Goal: Task Accomplishment & Management: Manage account settings

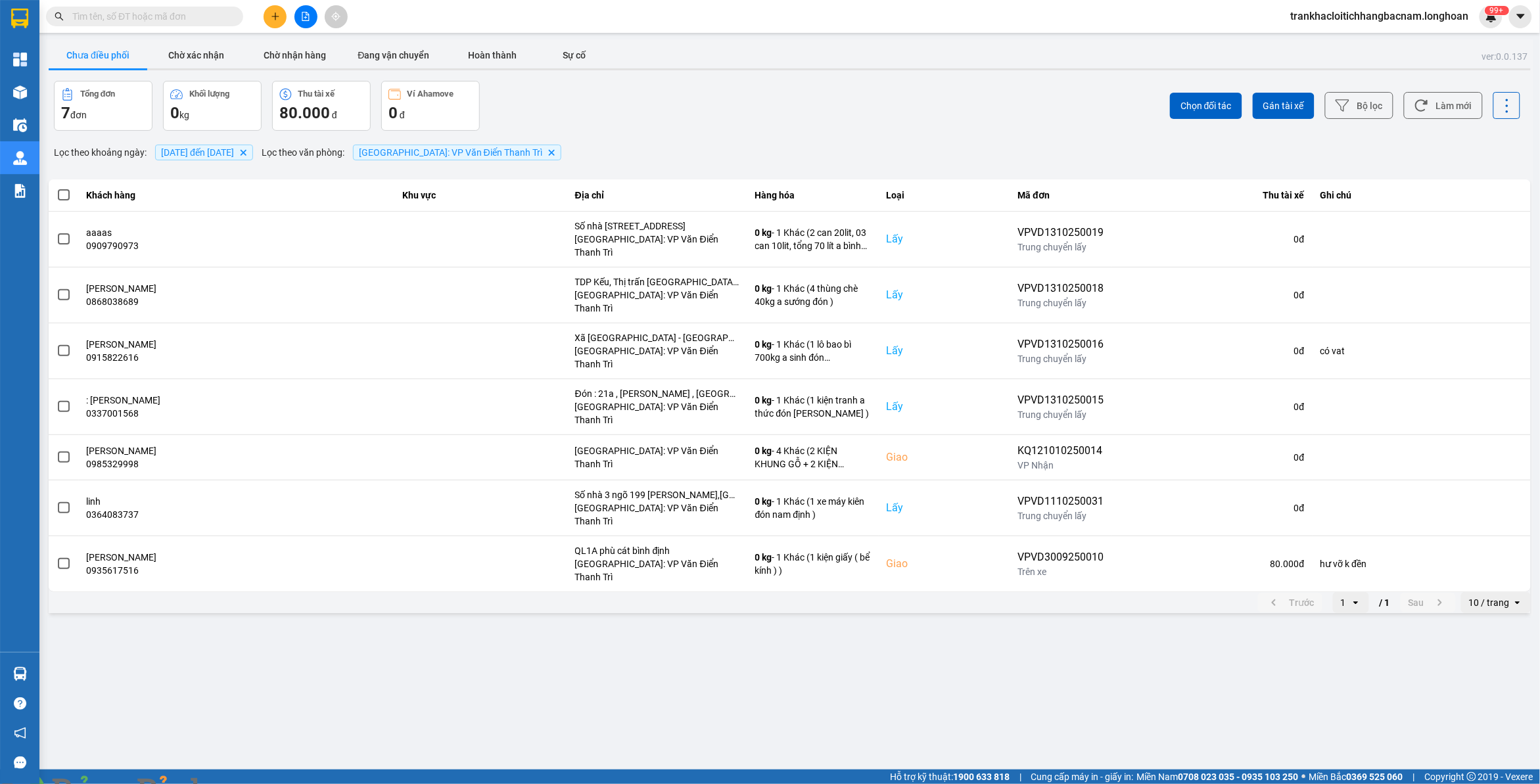
click at [211, 154] on span "11/10/2025 đến 13/10/2025" at bounding box center [197, 152] width 73 height 10
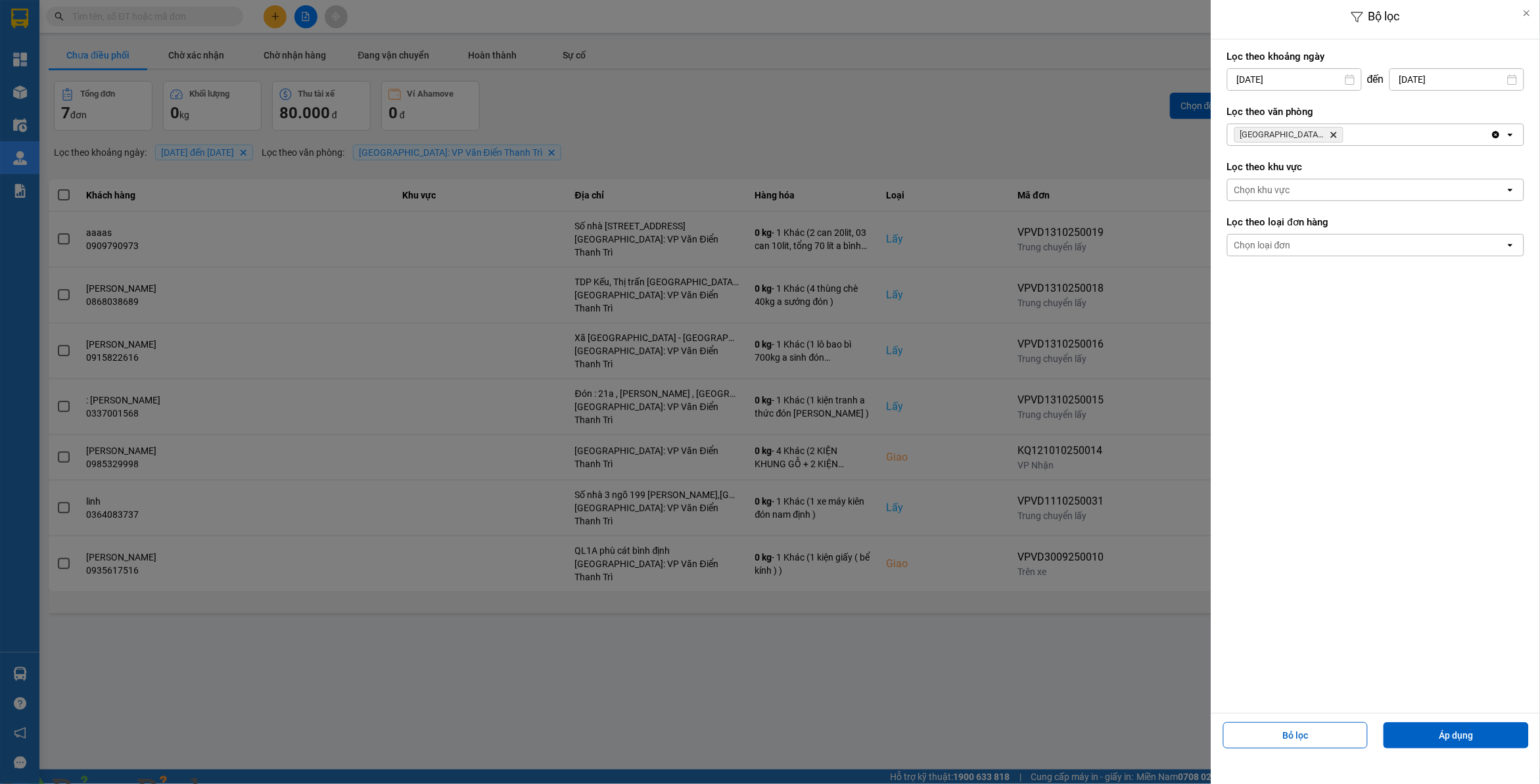
click at [1234, 78] on input "11/10/2025" at bounding box center [1295, 79] width 134 height 21
click at [1331, 197] on div "10" at bounding box center [1340, 204] width 18 height 15
type input "10/10/2025"
click at [242, 783] on img at bounding box center [238, 791] width 8 height 8
click at [1440, 742] on button "Áp dụng" at bounding box center [1456, 735] width 145 height 26
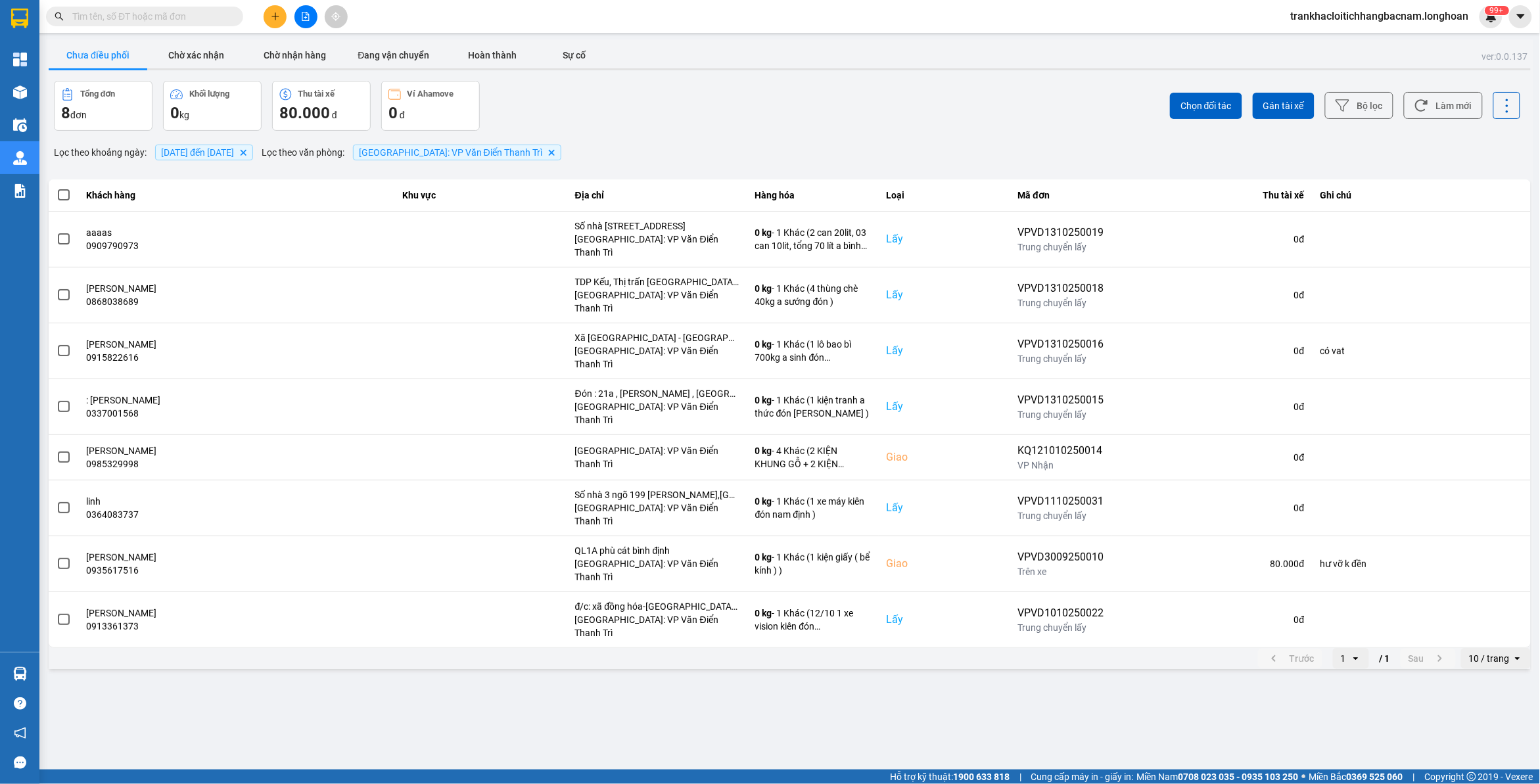
click at [1499, 652] on div "10 / trang" at bounding box center [1489, 658] width 40 height 13
click at [1467, 710] on li "100 / trang" at bounding box center [1496, 708] width 69 height 23
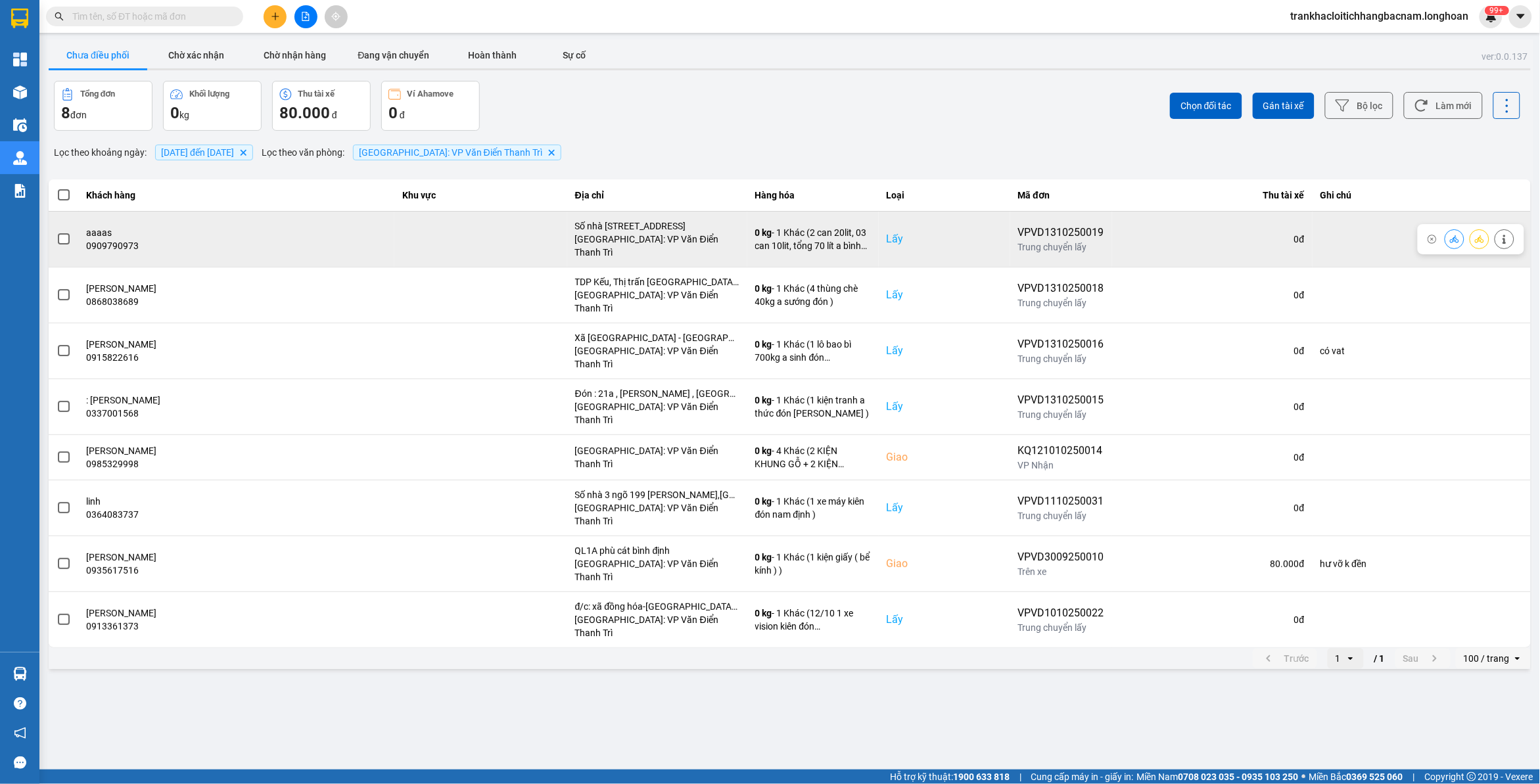
click at [1483, 231] on button at bounding box center [1479, 239] width 18 height 23
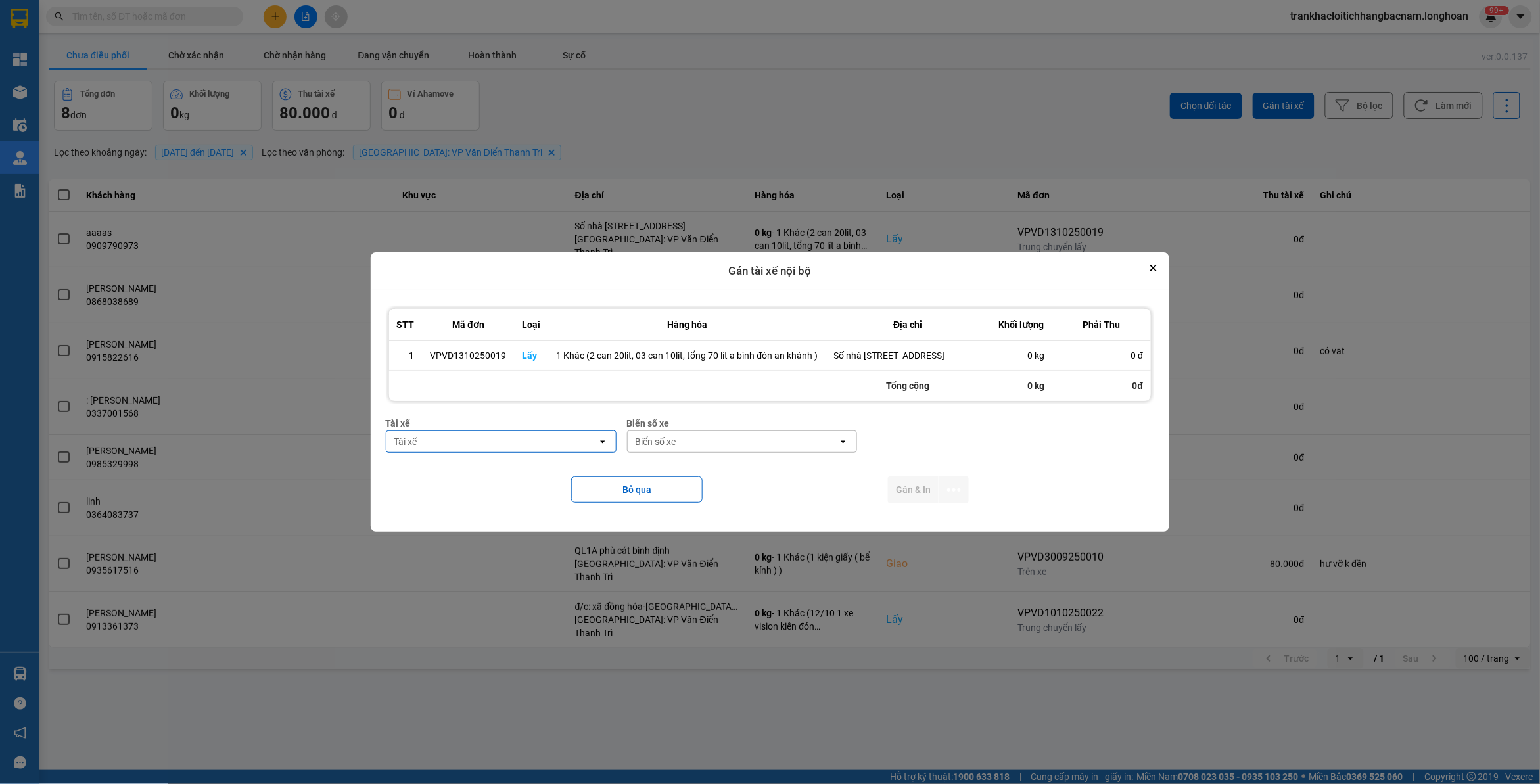
click at [531, 463] on div "Tài xế Tài xế open" at bounding box center [501, 439] width 231 height 47
click at [519, 449] on div "Tài xế" at bounding box center [491, 441] width 211 height 21
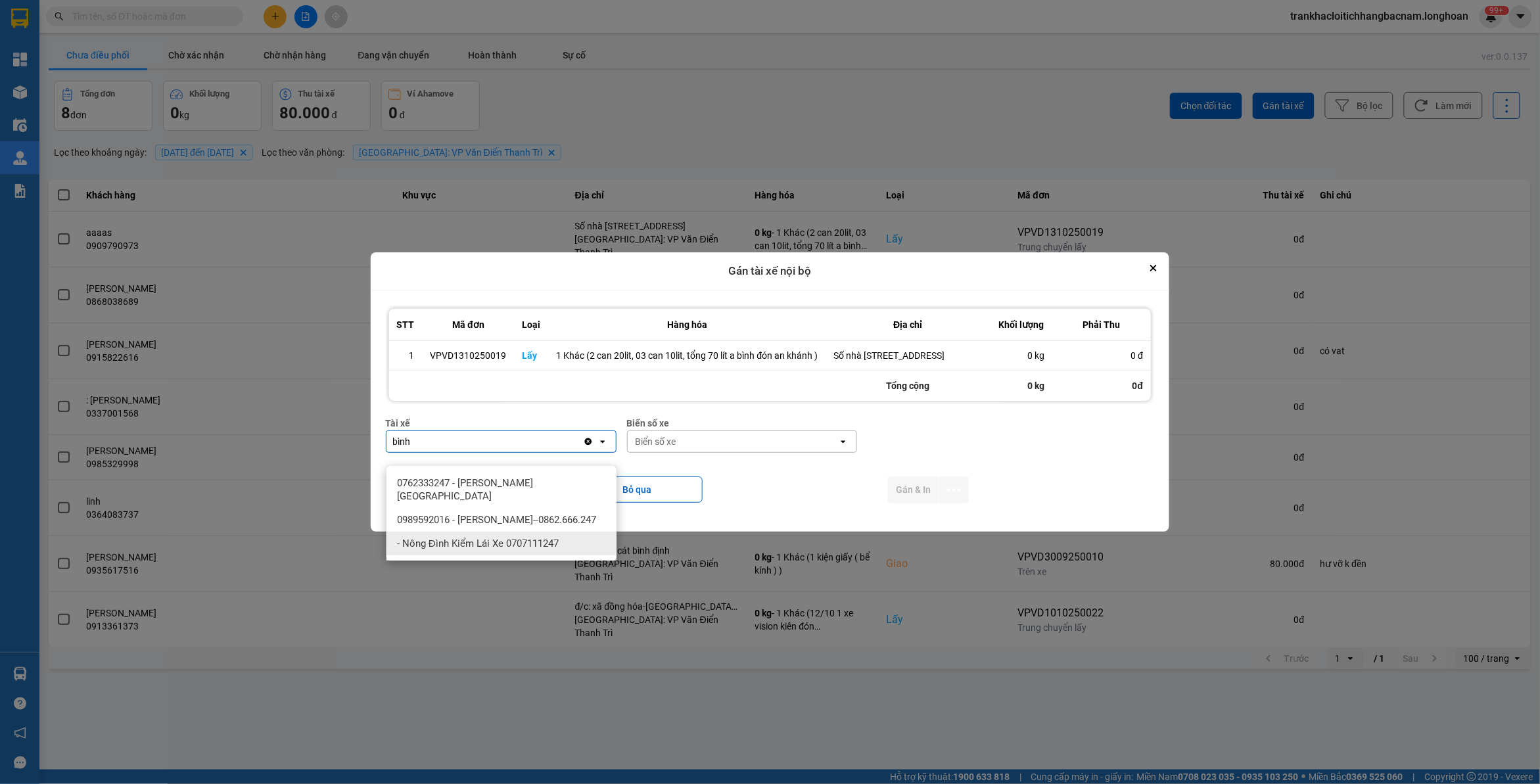
type input "bình"
click at [491, 531] on div "- Nông Đình Kiểm Lái Xe 0707111247" at bounding box center [501, 543] width 230 height 23
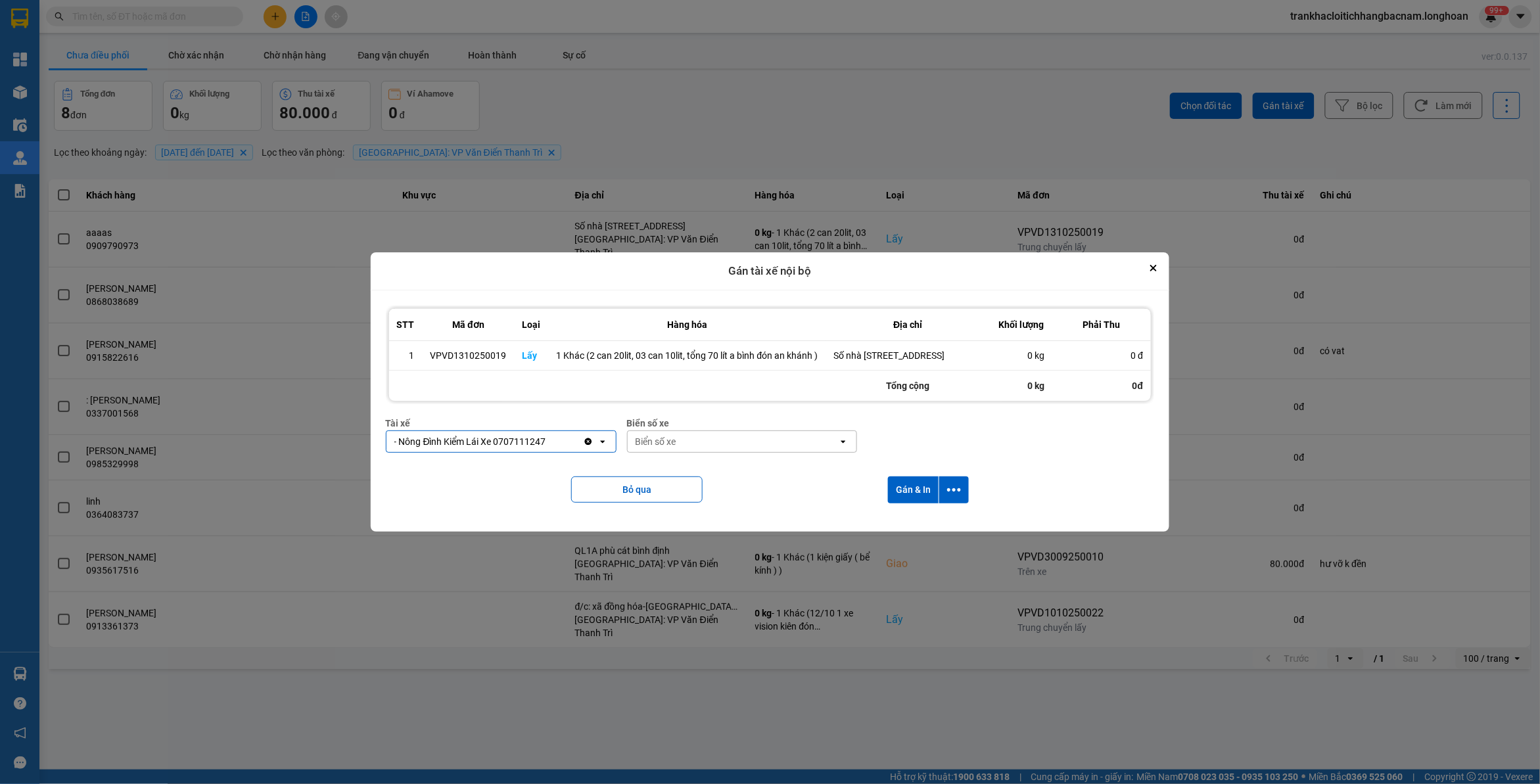
drag, startPoint x: 586, startPoint y: 454, endPoint x: 529, endPoint y: 444, distance: 57.9
click at [585, 446] on icon "Clear value" at bounding box center [588, 442] width 7 height 7
click at [528, 444] on div "Tài xế" at bounding box center [491, 441] width 211 height 21
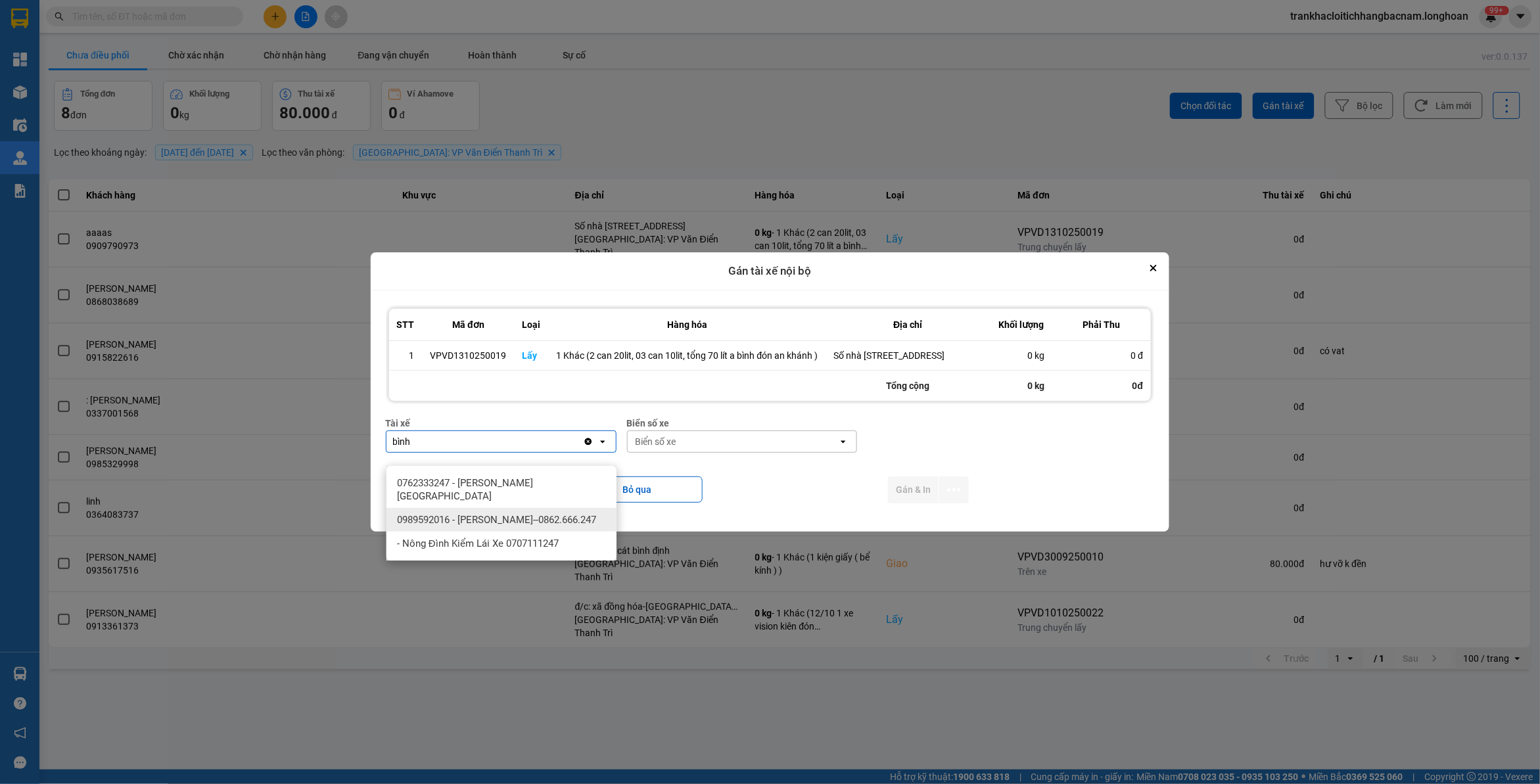
type input "bình"
click at [518, 513] on span "0989592016 - Trần Thanh Bình--0862.666.247" at bounding box center [496, 520] width 199 height 13
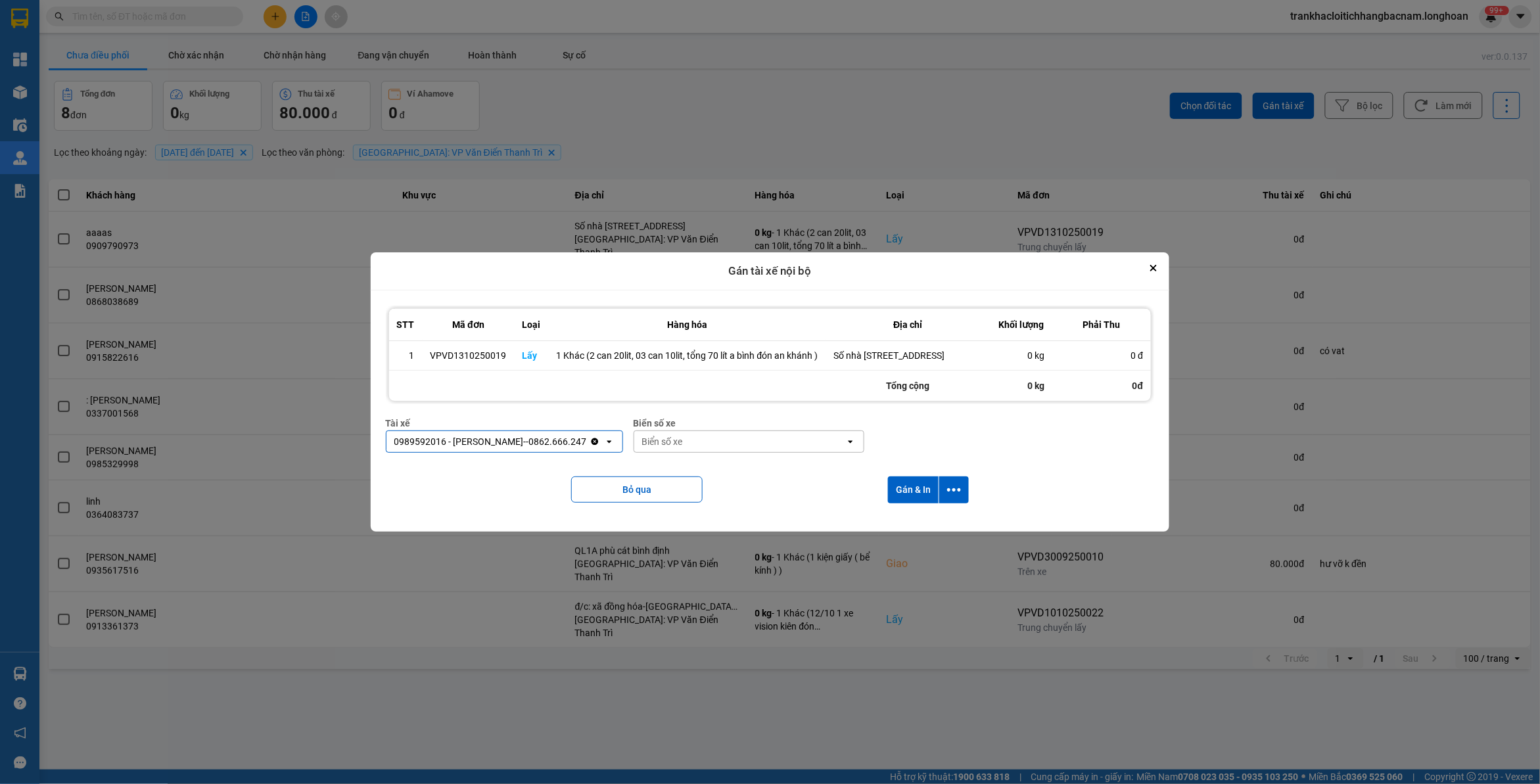
click at [682, 451] on div "Biển số xe" at bounding box center [740, 441] width 211 height 21
type input "44"
click at [682, 476] on span "29E-122.44" at bounding box center [662, 483] width 48 height 13
click at [951, 496] on icon "dialog" at bounding box center [953, 490] width 14 height 14
click at [911, 537] on span "Chỉ gán tài" at bounding box center [902, 539] width 43 height 13
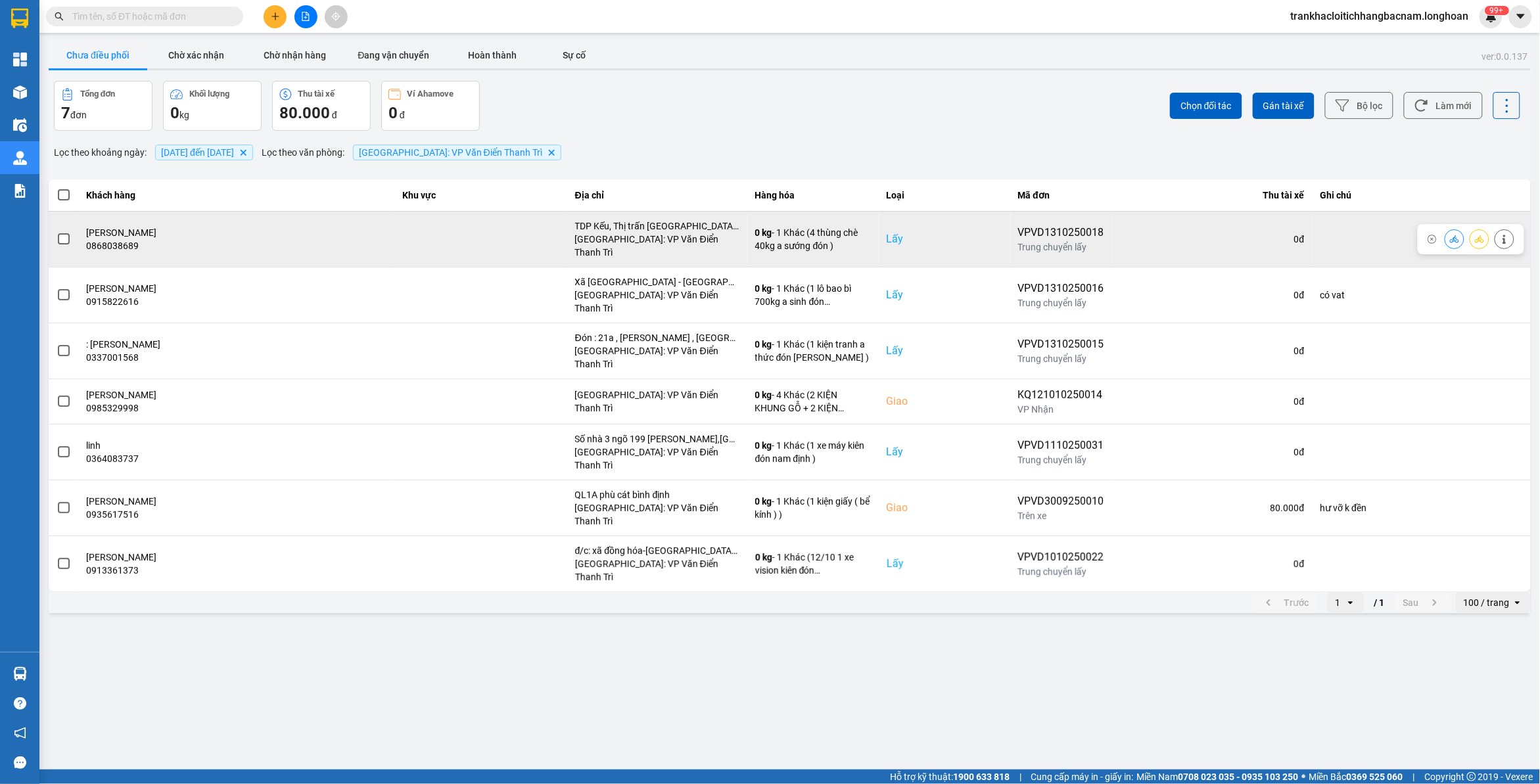
click at [1483, 234] on icon at bounding box center [1479, 239] width 10 height 10
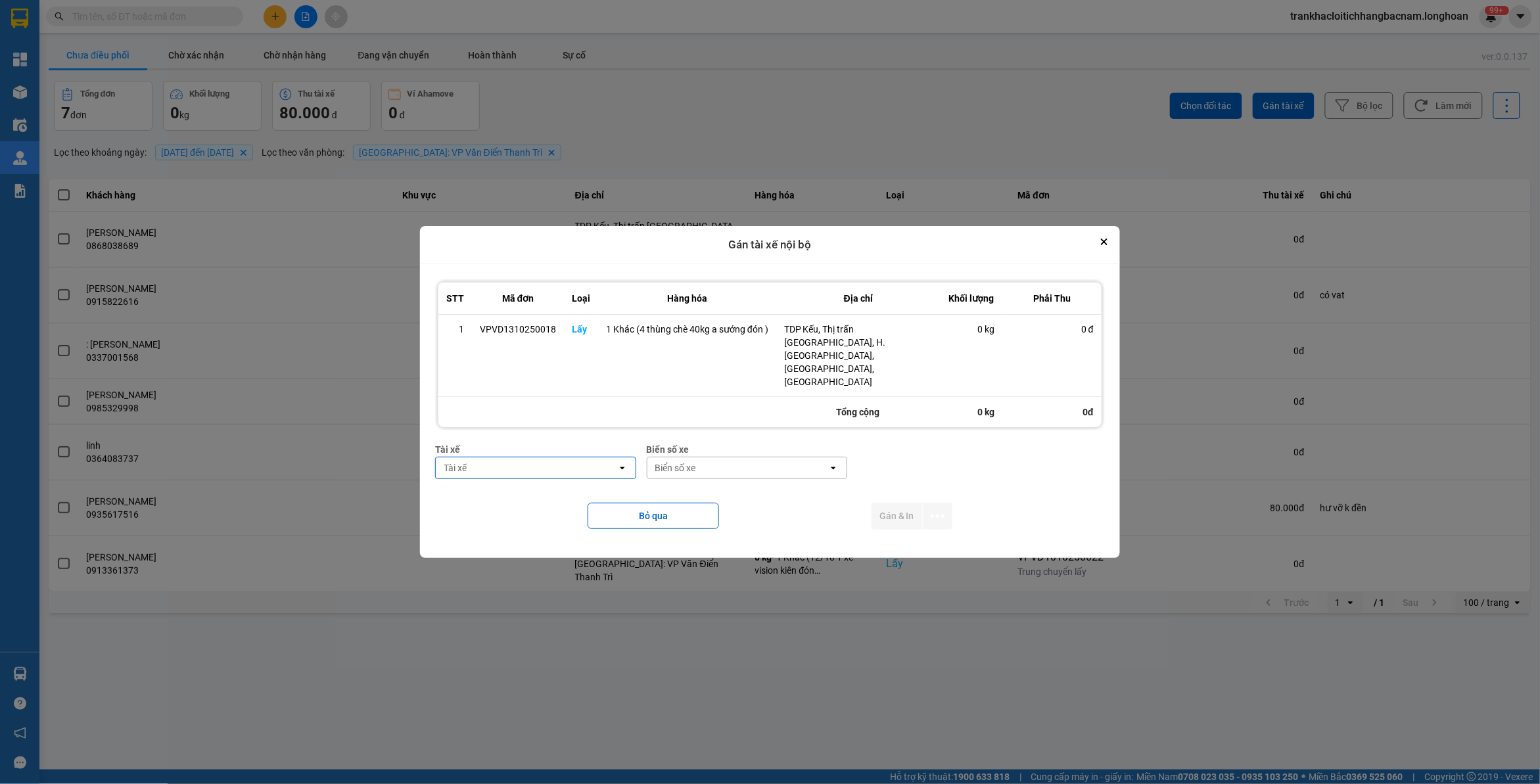
click at [559, 457] on div "Tài xế" at bounding box center [526, 468] width 181 height 21
type input "sướng"
click at [559, 490] on span "0369971969 - Bùi Mạnh Sướng 0336.858.247" at bounding box center [538, 483] width 184 height 26
click at [940, 509] on icon "dialog" at bounding box center [937, 515] width 14 height 14
click at [878, 540] on li "Chỉ gán tài" at bounding box center [902, 532] width 98 height 23
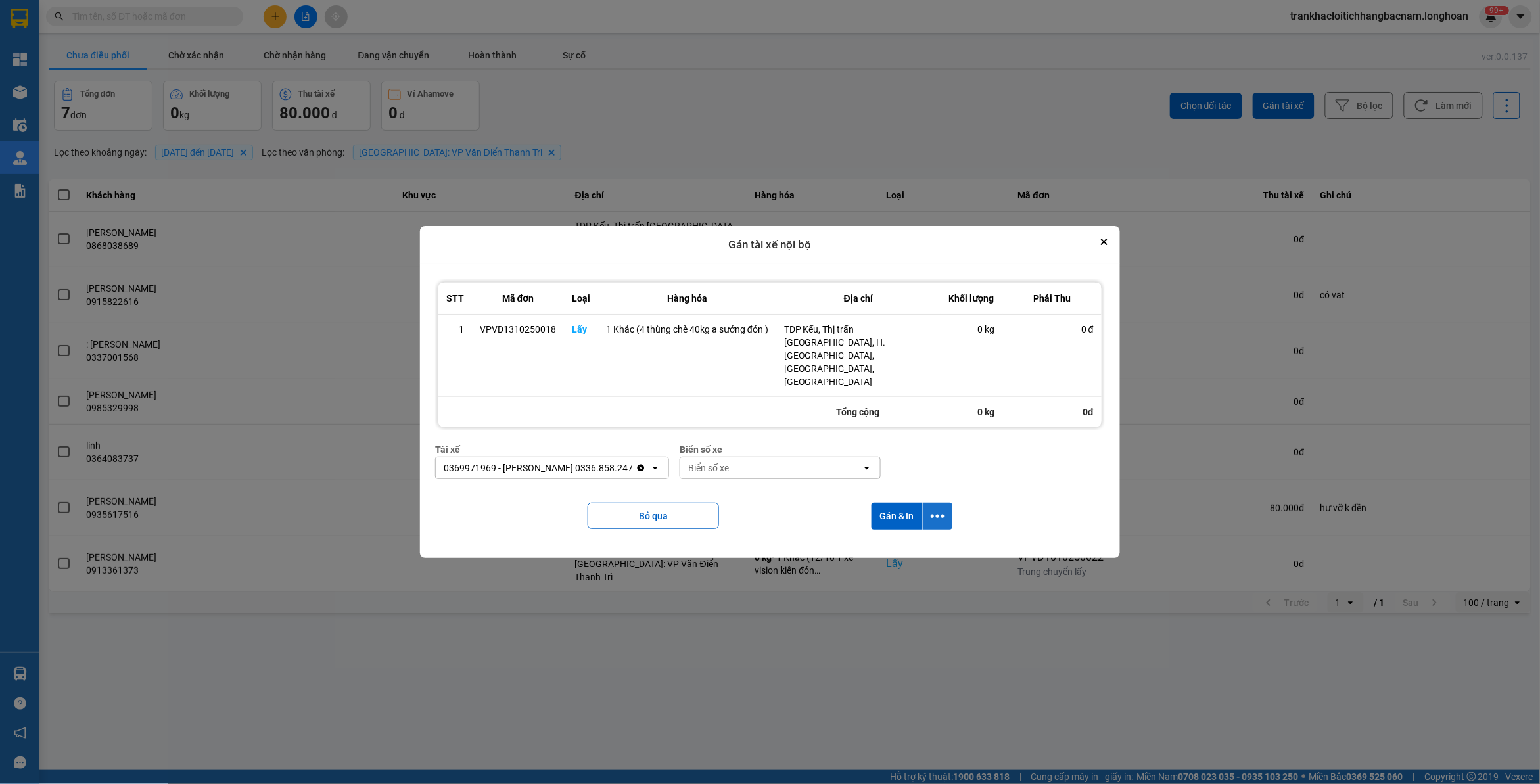
click at [938, 509] on icon "dialog" at bounding box center [937, 515] width 14 height 14
click at [895, 531] on span "Chỉ gán tài" at bounding box center [885, 532] width 43 height 13
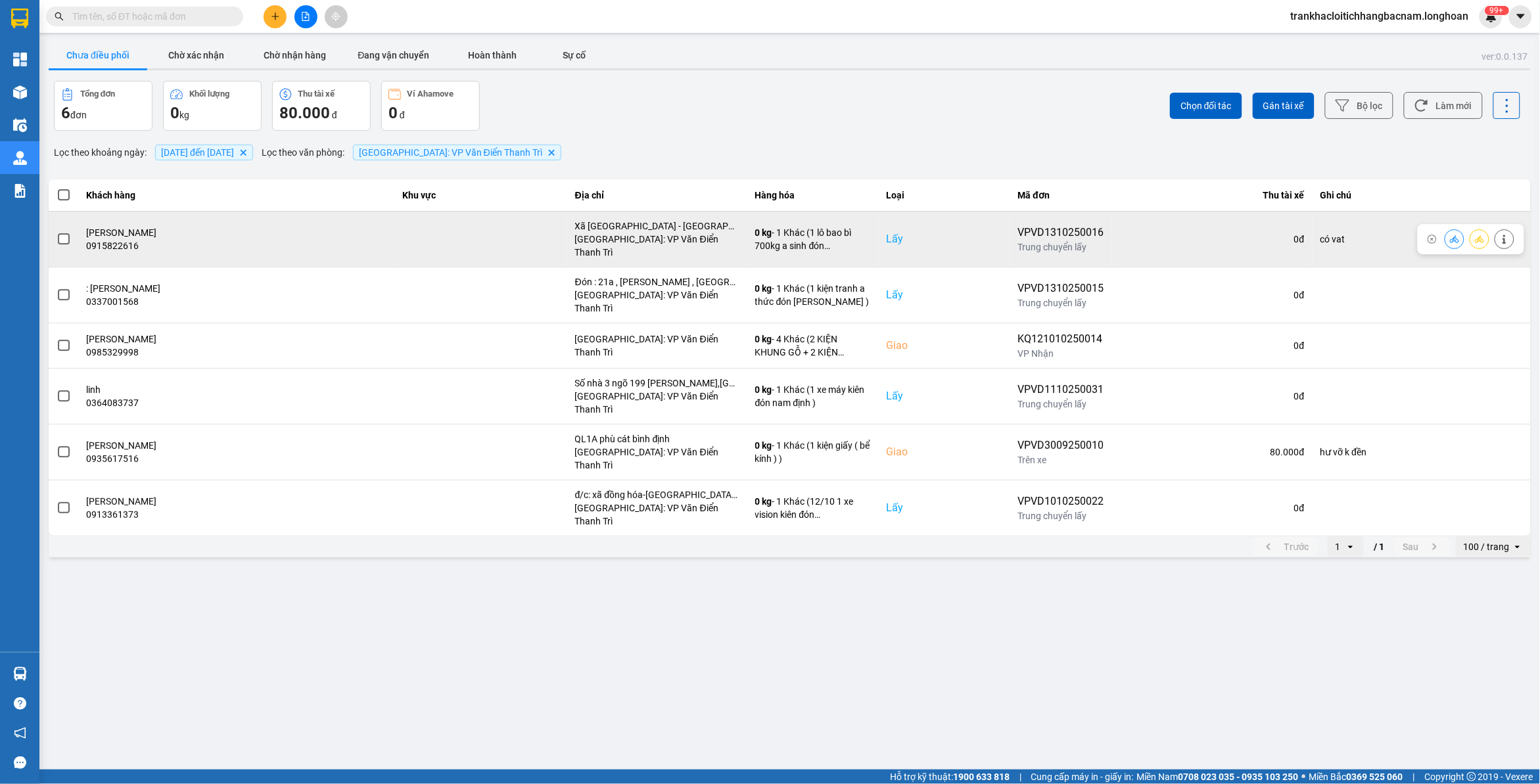
click at [1478, 235] on icon at bounding box center [1479, 239] width 10 height 7
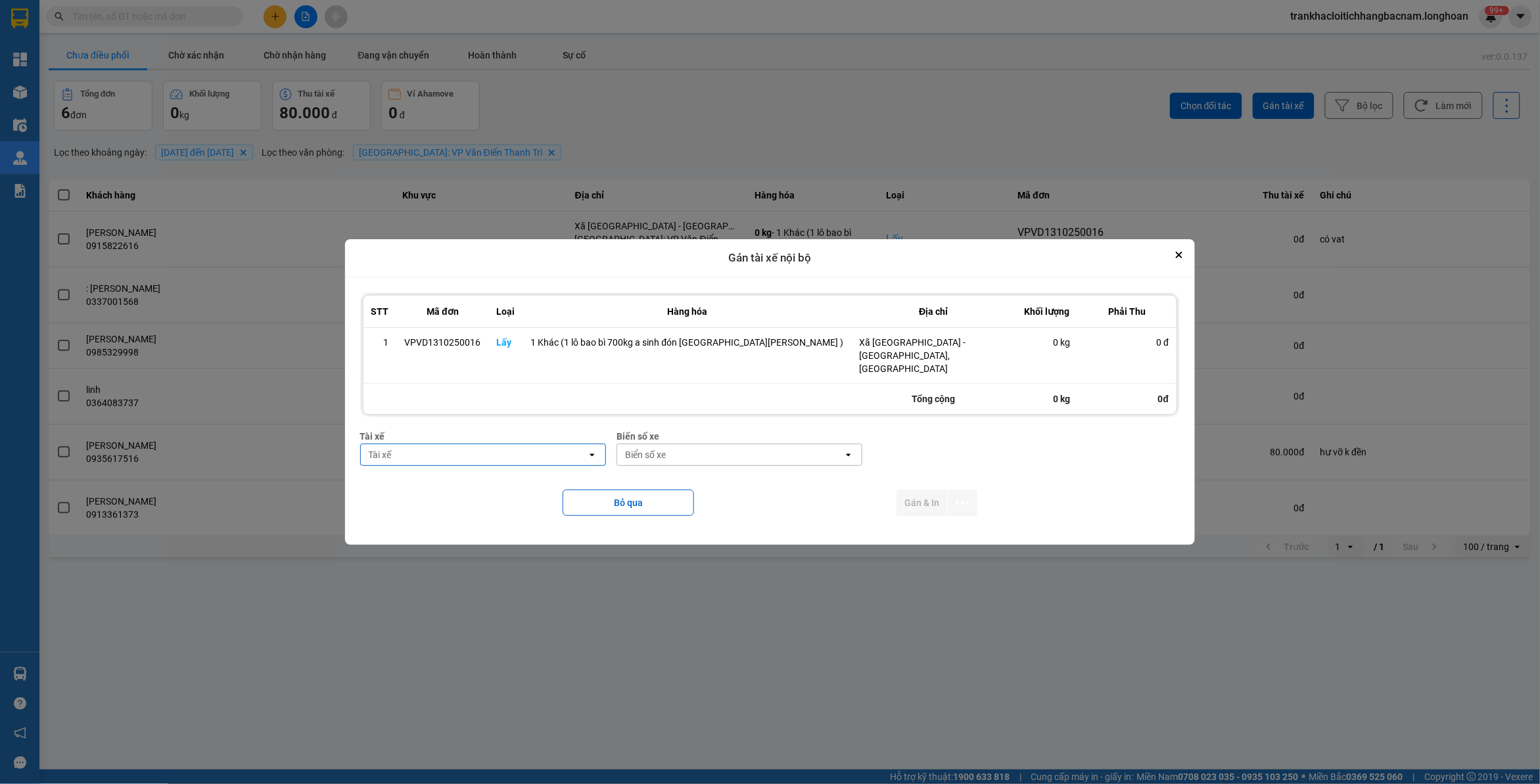
click at [477, 444] on div "Tài xế" at bounding box center [474, 454] width 226 height 21
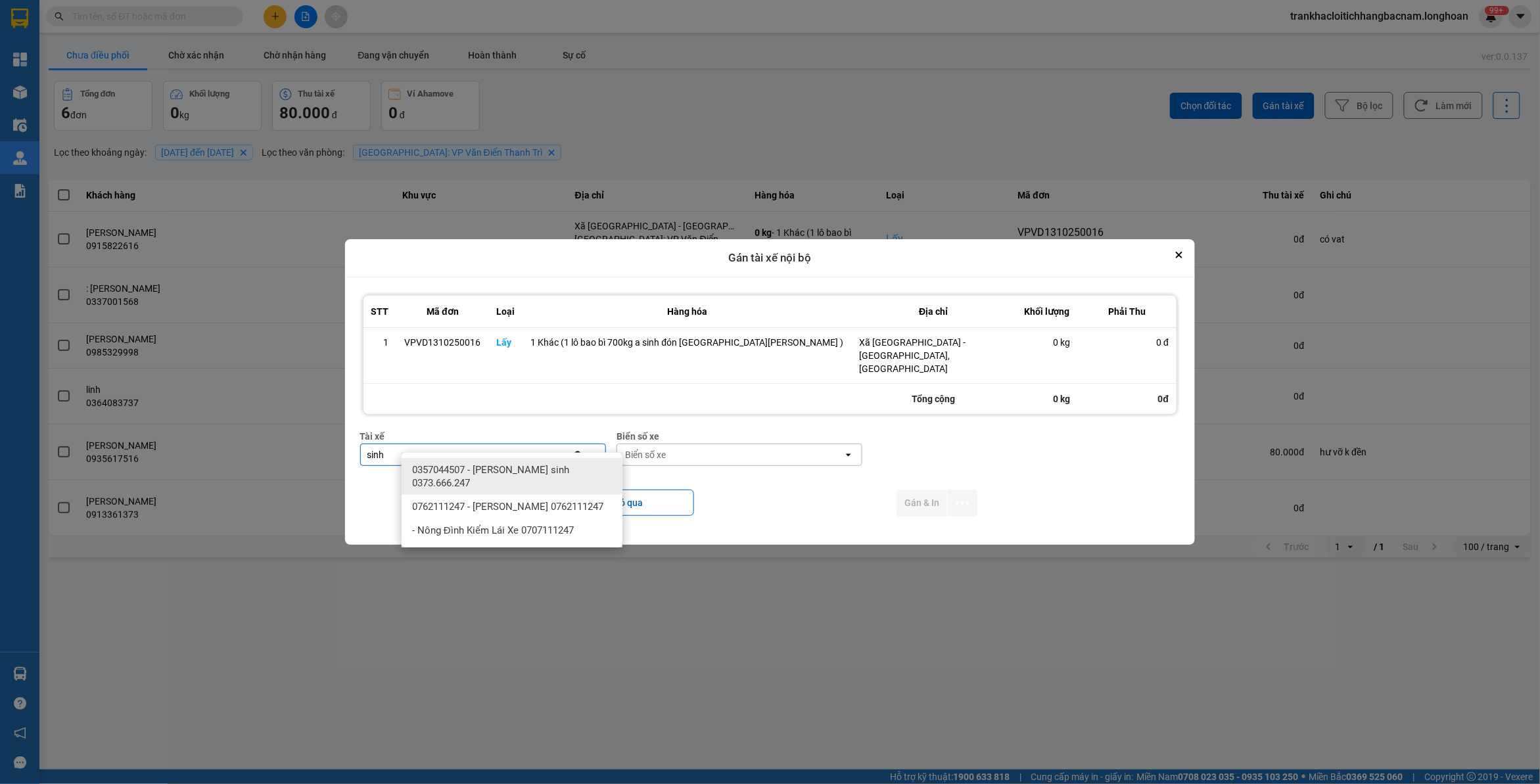
type input "sinh"
drag, startPoint x: 510, startPoint y: 474, endPoint x: 622, endPoint y: 468, distance: 112.2
click at [510, 474] on span "0357044507 - Vũ văn sinh 0373.666.247" at bounding box center [514, 476] width 205 height 26
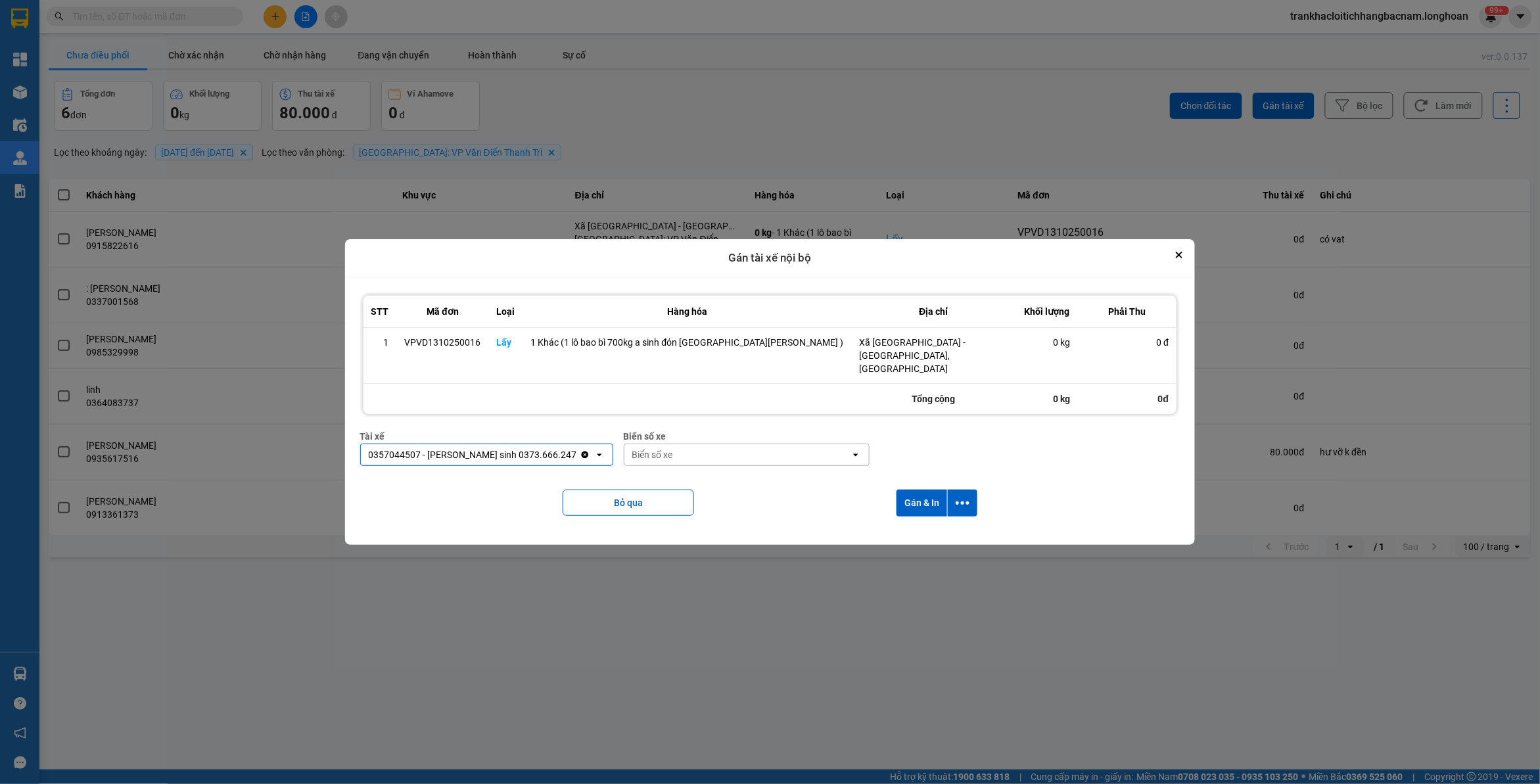
click at [744, 450] on div "Biển số xe" at bounding box center [737, 454] width 226 height 21
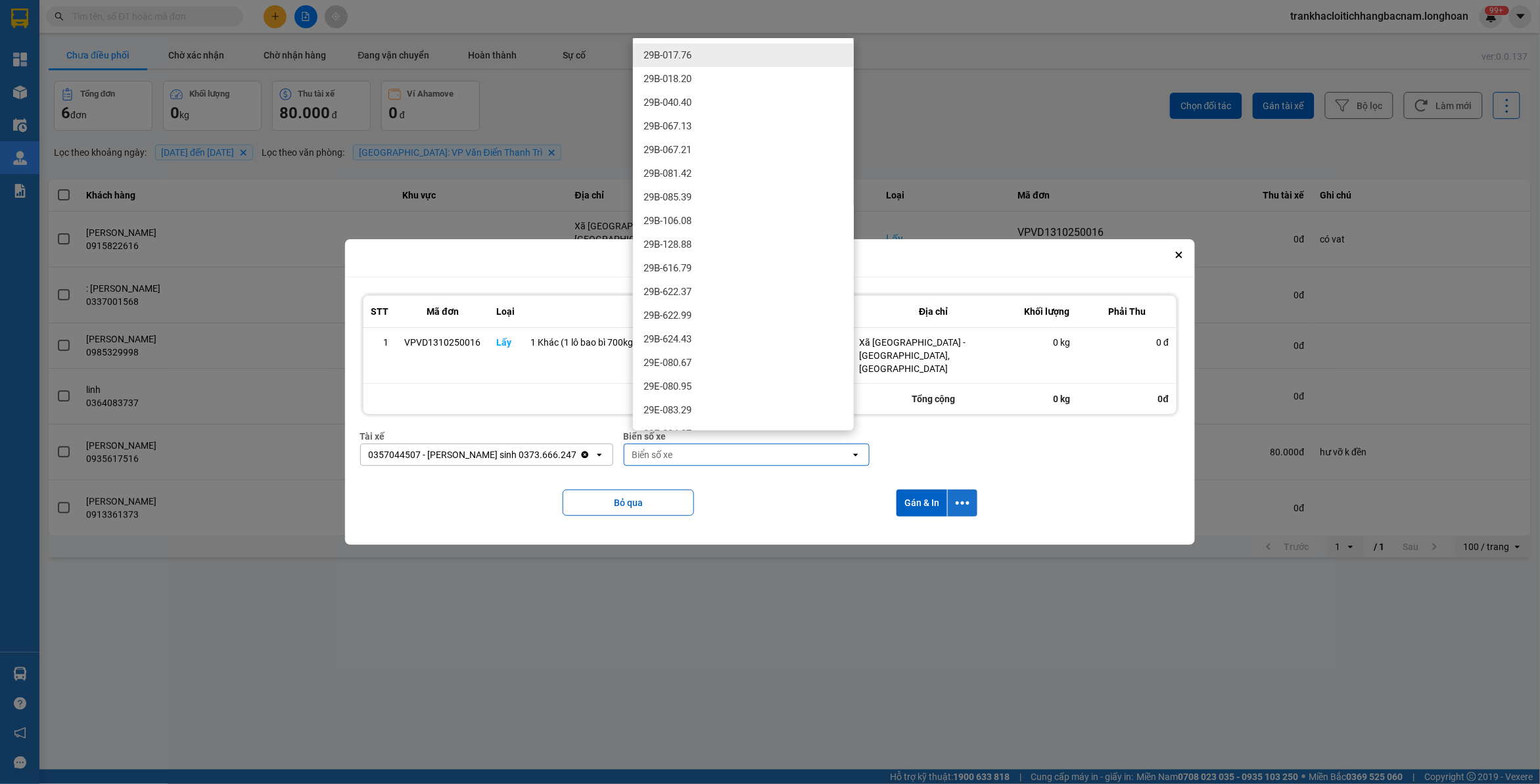
click at [955, 496] on icon "dialog" at bounding box center [962, 503] width 14 height 14
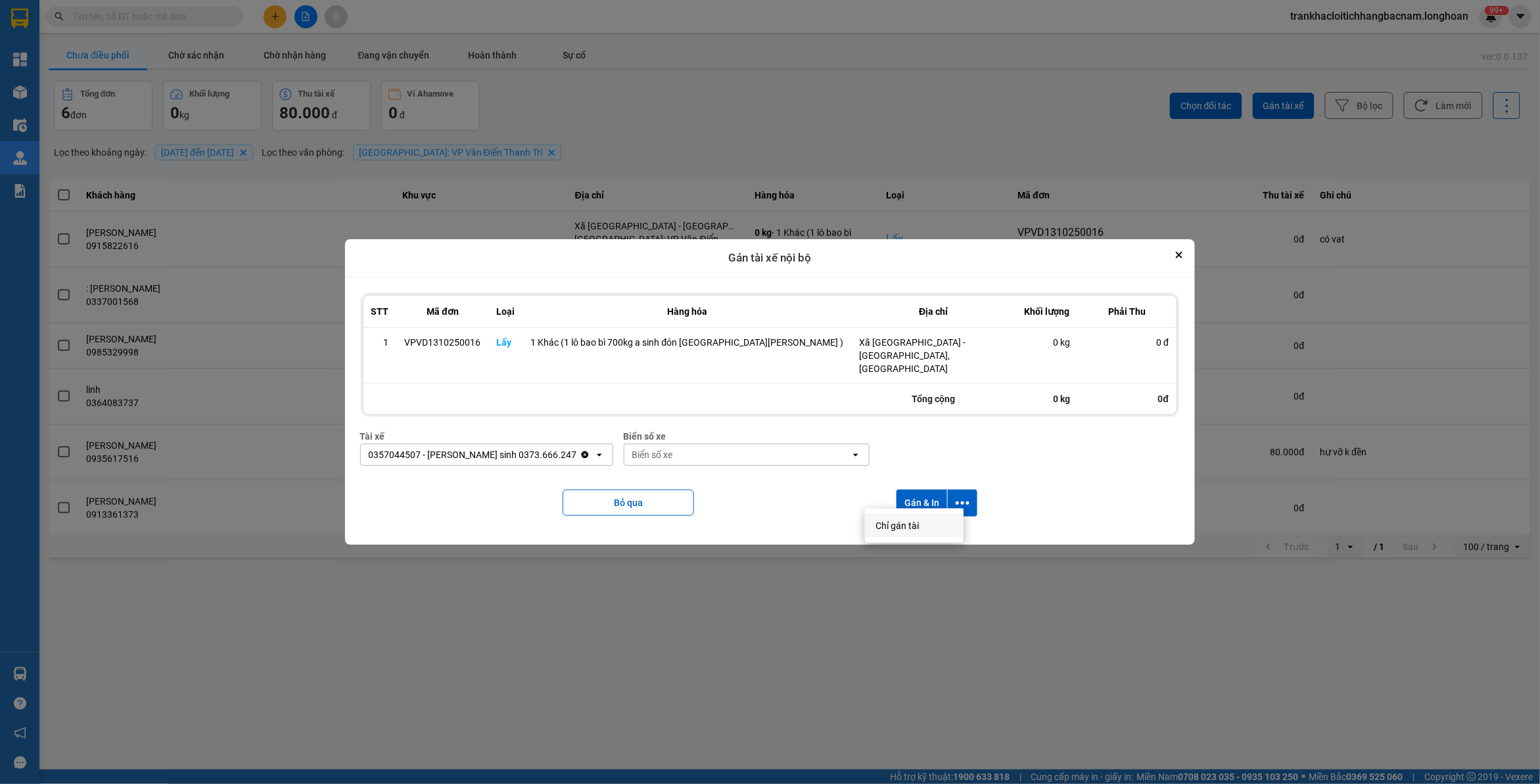
click at [908, 526] on span "Chỉ gán tài" at bounding box center [897, 526] width 43 height 13
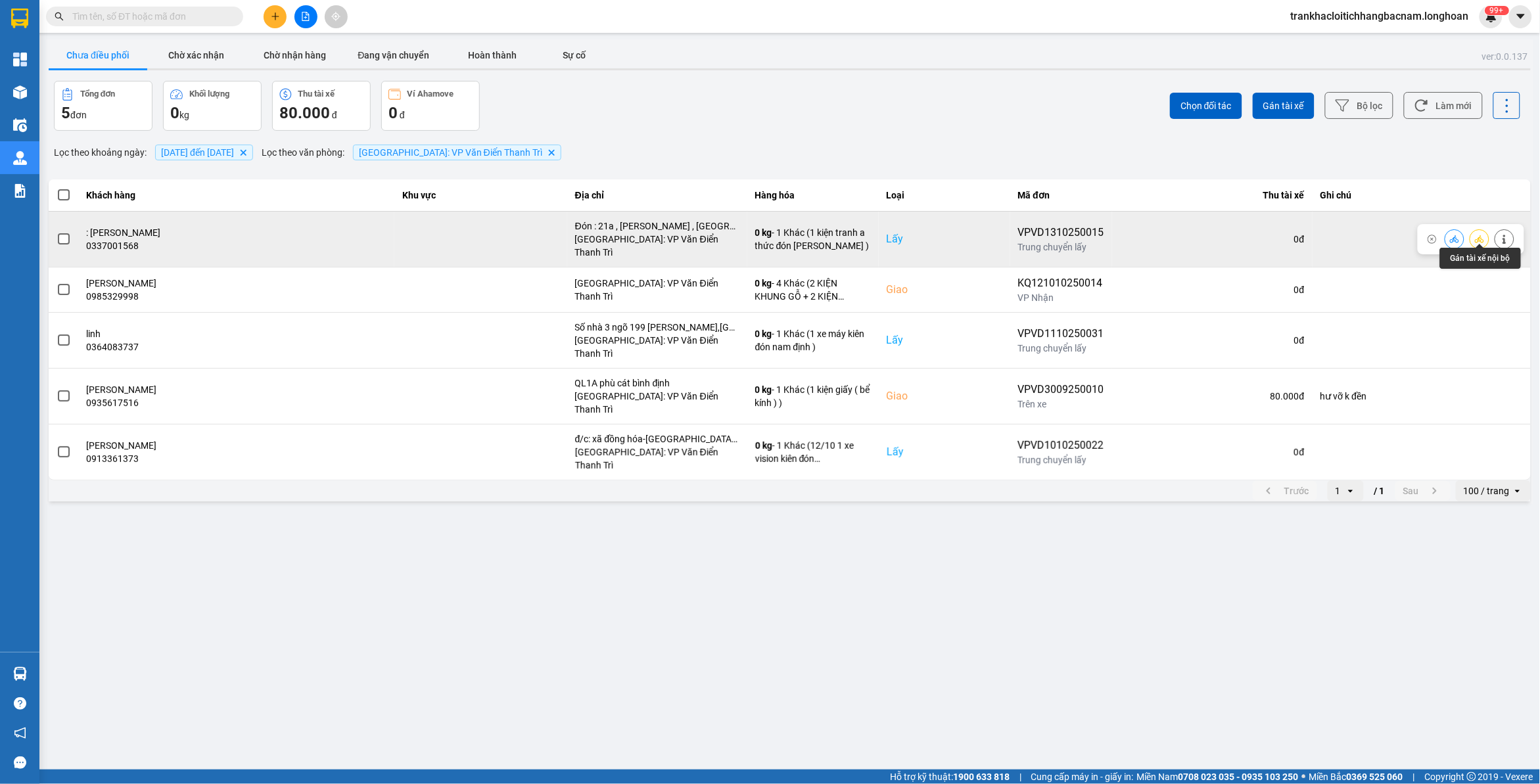
click at [1485, 236] on button at bounding box center [1479, 239] width 18 height 23
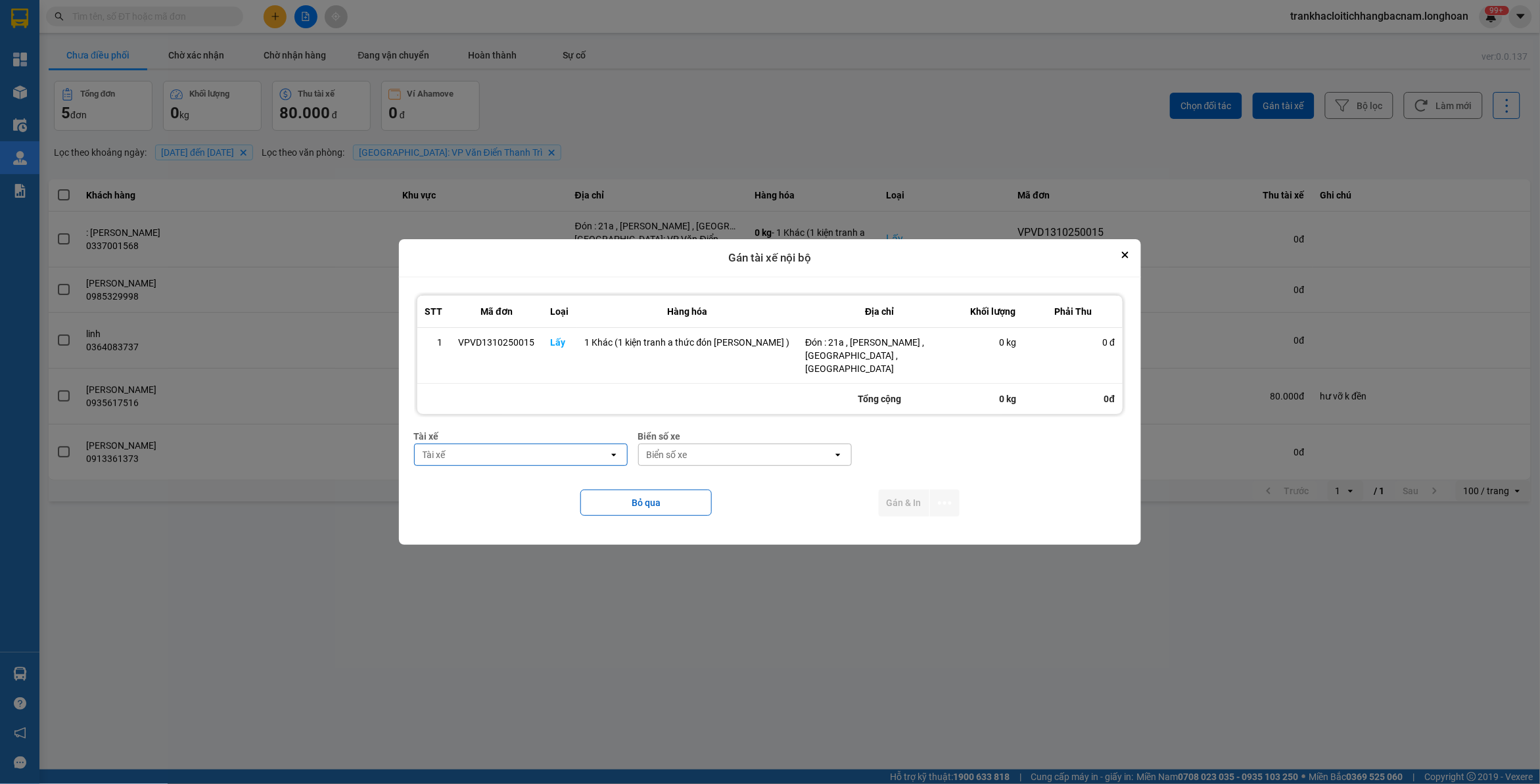
click at [468, 444] on div "Tài xế" at bounding box center [512, 454] width 194 height 21
type input "thức"
click at [496, 478] on span "0353762489 - vũ văn thức lái xe 0356.323.247" at bounding box center [531, 483] width 191 height 26
click at [697, 459] on div "Biển số xe open" at bounding box center [765, 454] width 214 height 22
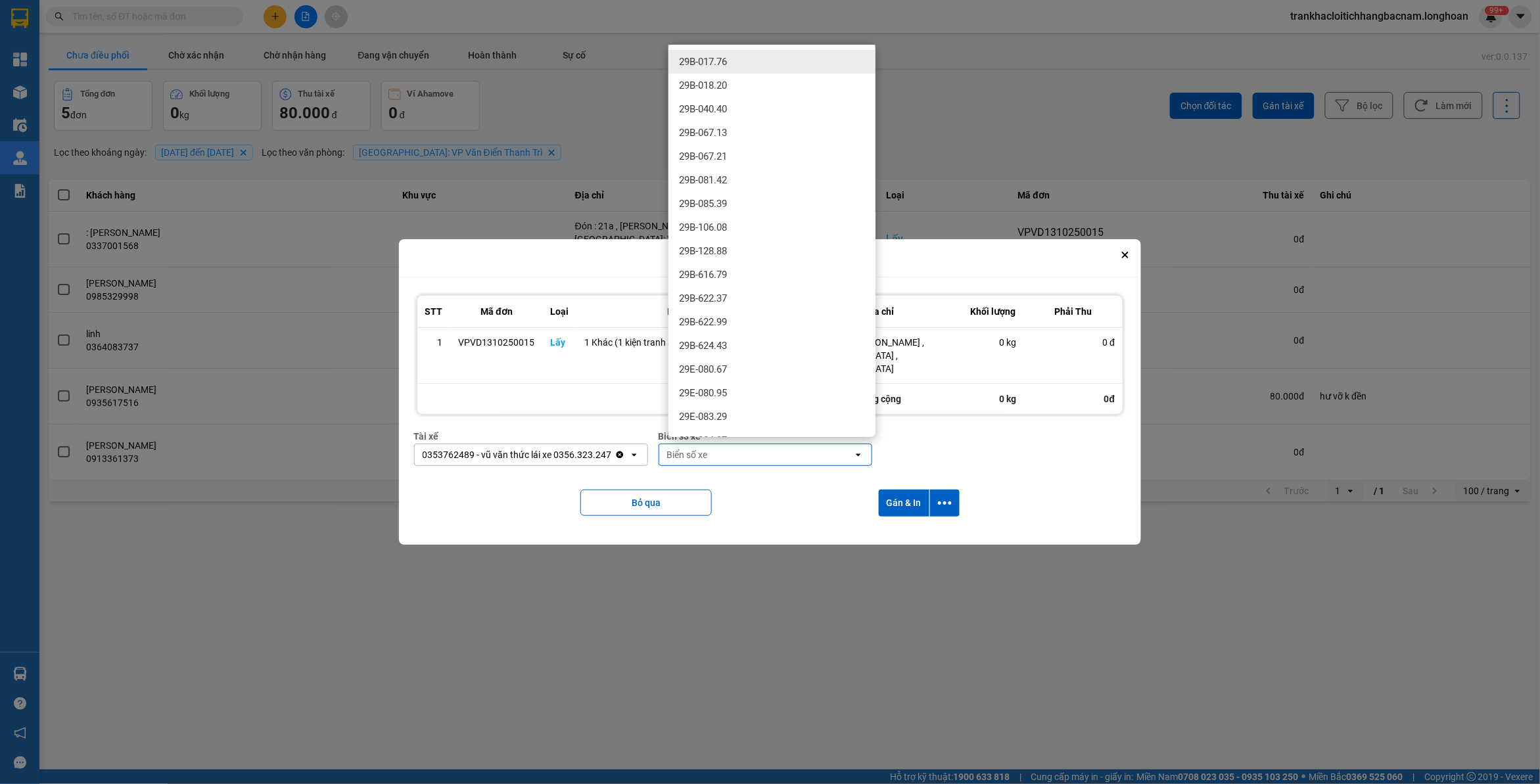
type input "5"
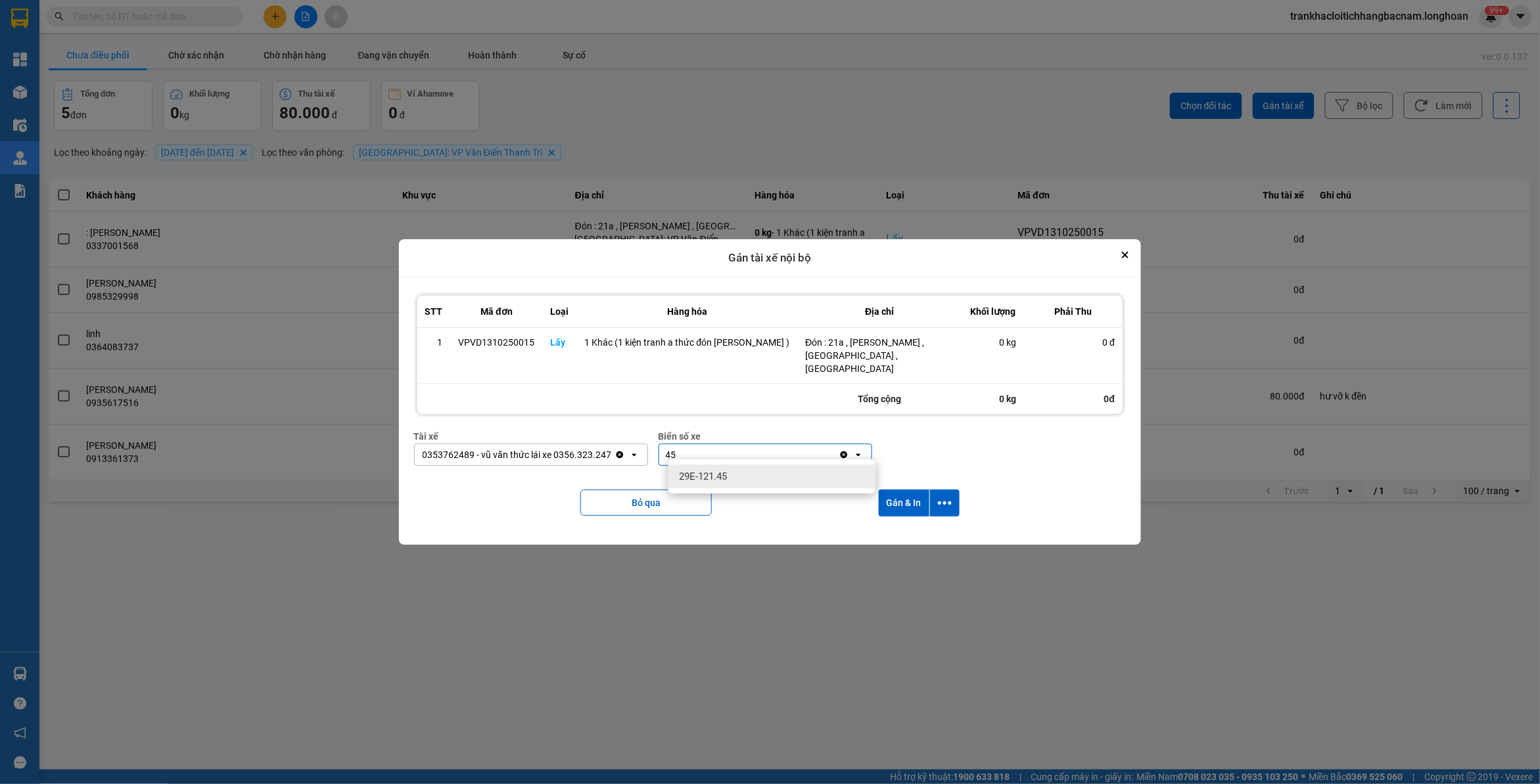
type input "45"
click at [706, 471] on span "29E-121.45" at bounding box center [702, 476] width 48 height 13
click at [941, 496] on icon "dialog" at bounding box center [944, 503] width 14 height 14
click at [887, 528] on span "Chỉ gán tài" at bounding box center [889, 532] width 43 height 13
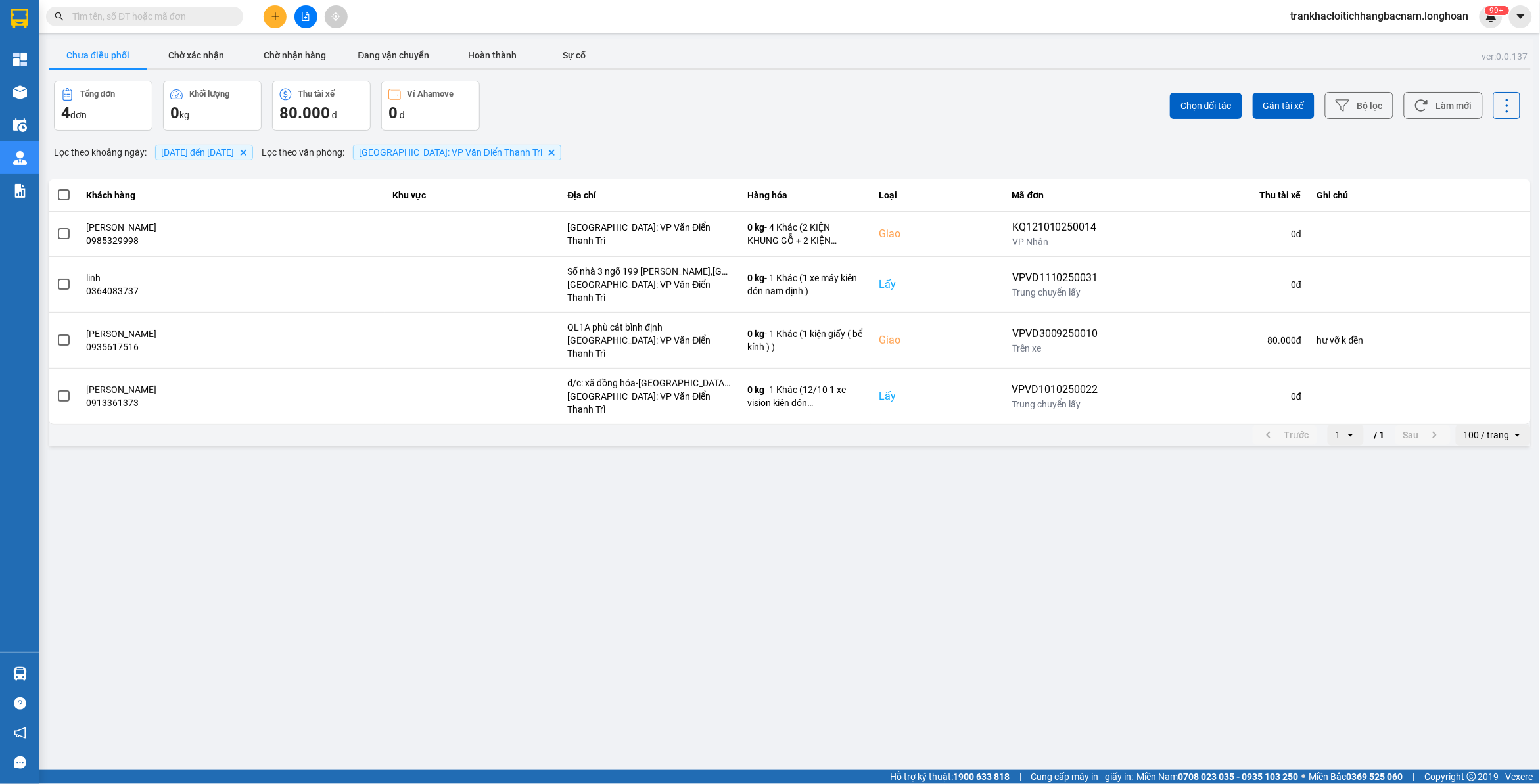
click at [234, 147] on span "10/10/2025 đến 13/10/2025" at bounding box center [197, 152] width 73 height 10
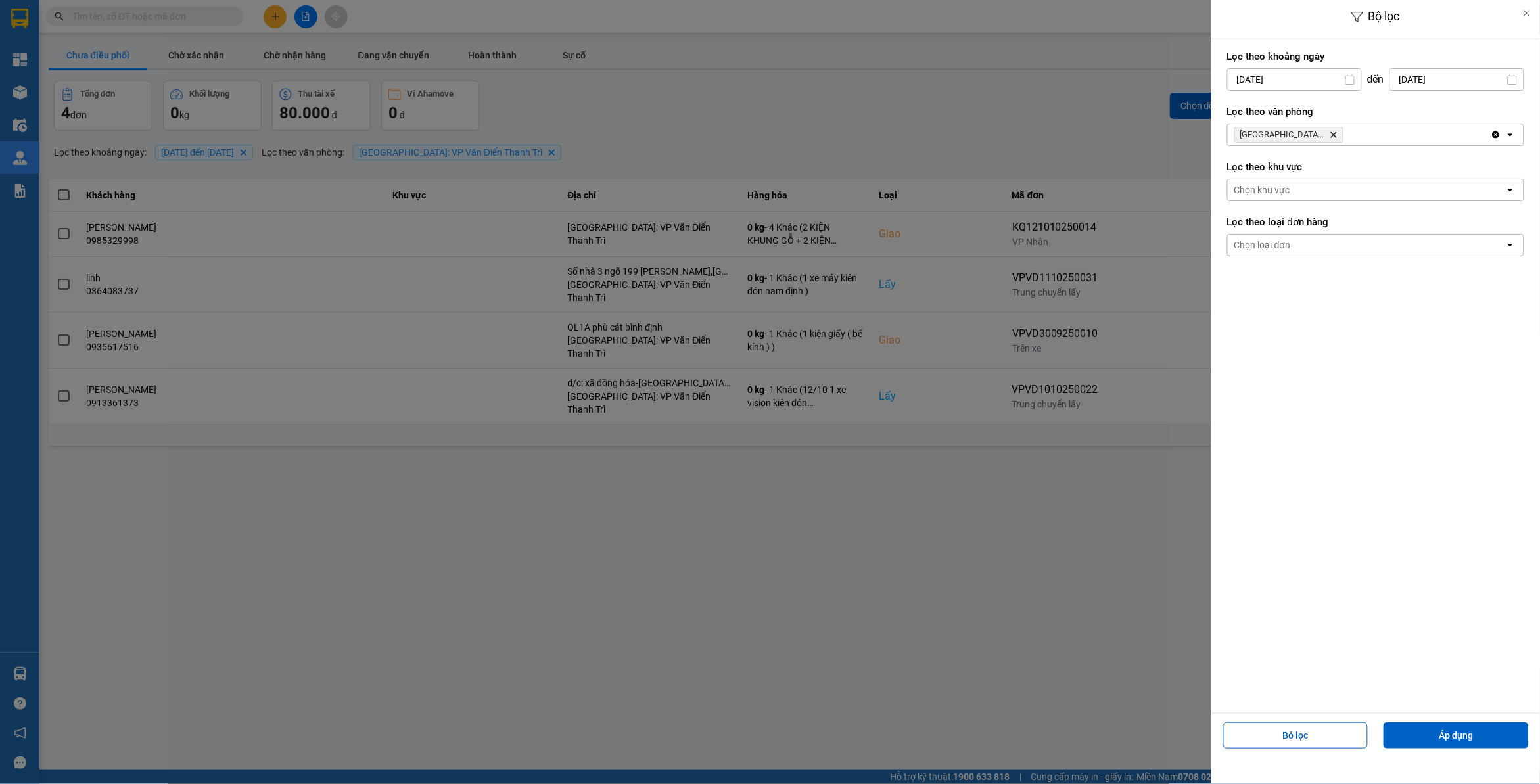
click at [1254, 448] on div "Bộ lọc Lọc theo khoảng ngày 10/10/2025 Press the down arrow key to interact wit…" at bounding box center [789, 448] width 1487 height 0
click at [1293, 181] on div "1" at bounding box center [1287, 175] width 18 height 15
type input "01/10/2025"
click at [1438, 744] on button "Áp dụng" at bounding box center [1456, 735] width 145 height 26
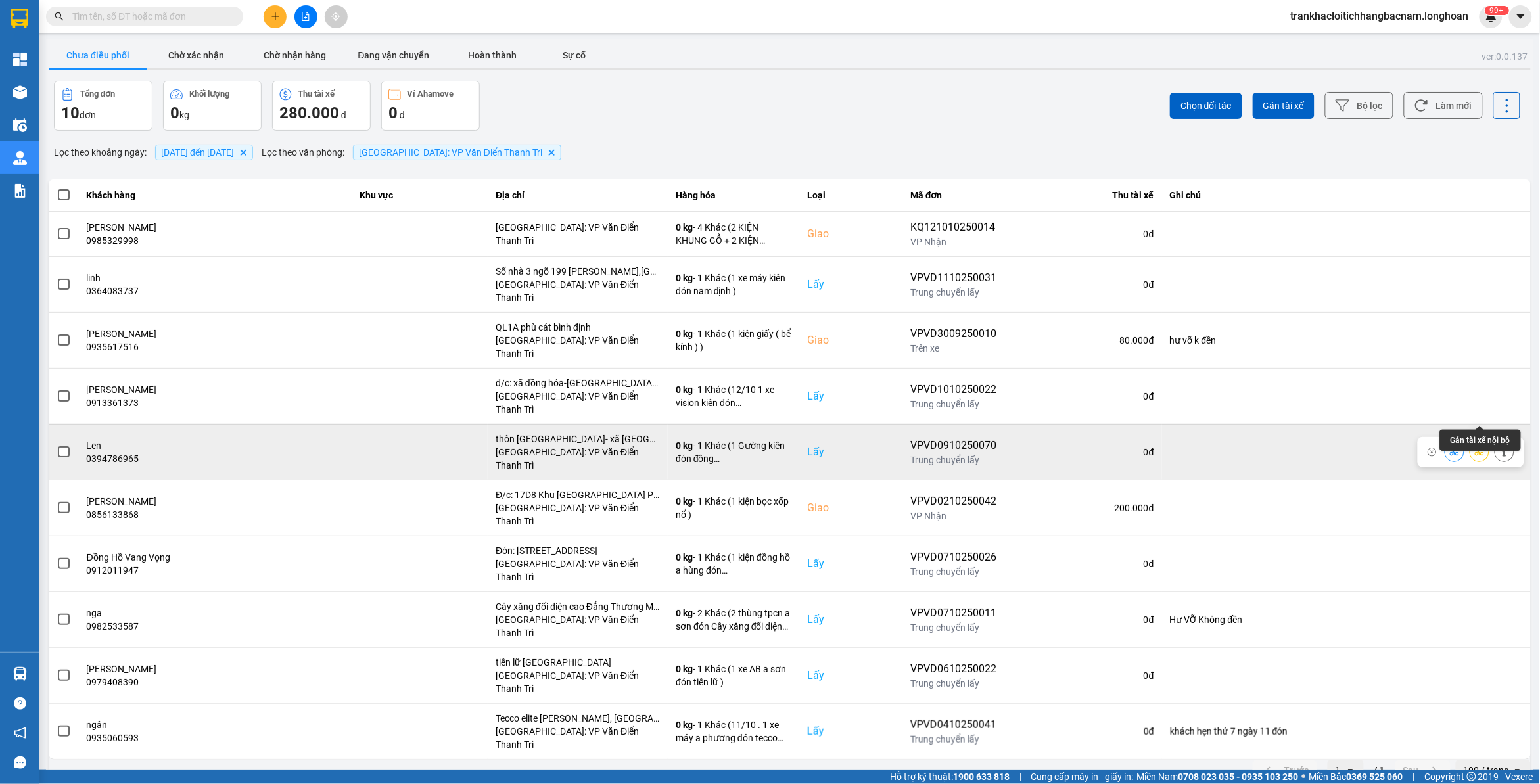
click at [1480, 448] on icon at bounding box center [1479, 451] width 10 height 7
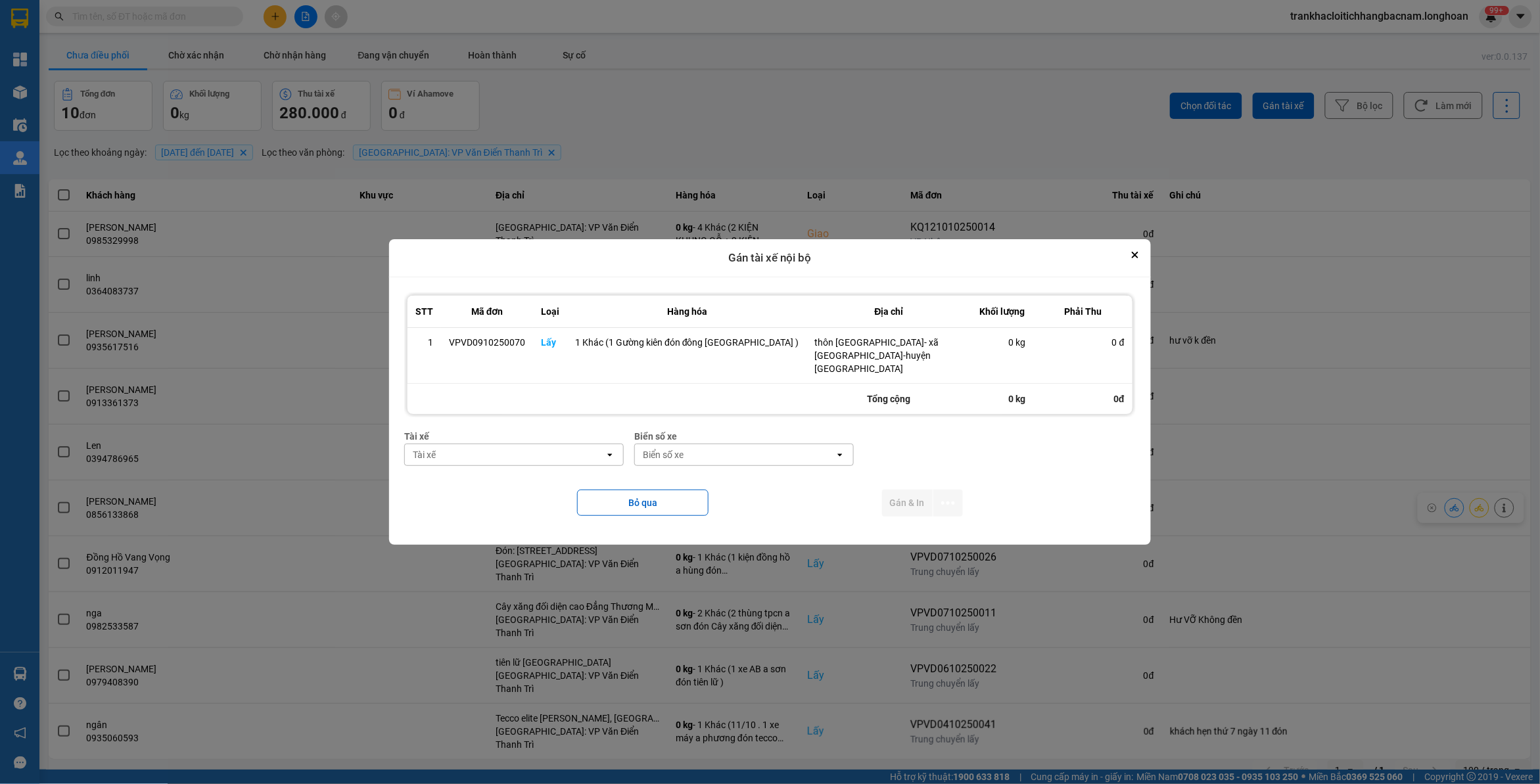
click at [508, 444] on div "Tài xế" at bounding box center [505, 454] width 200 height 21
type input "kiên"
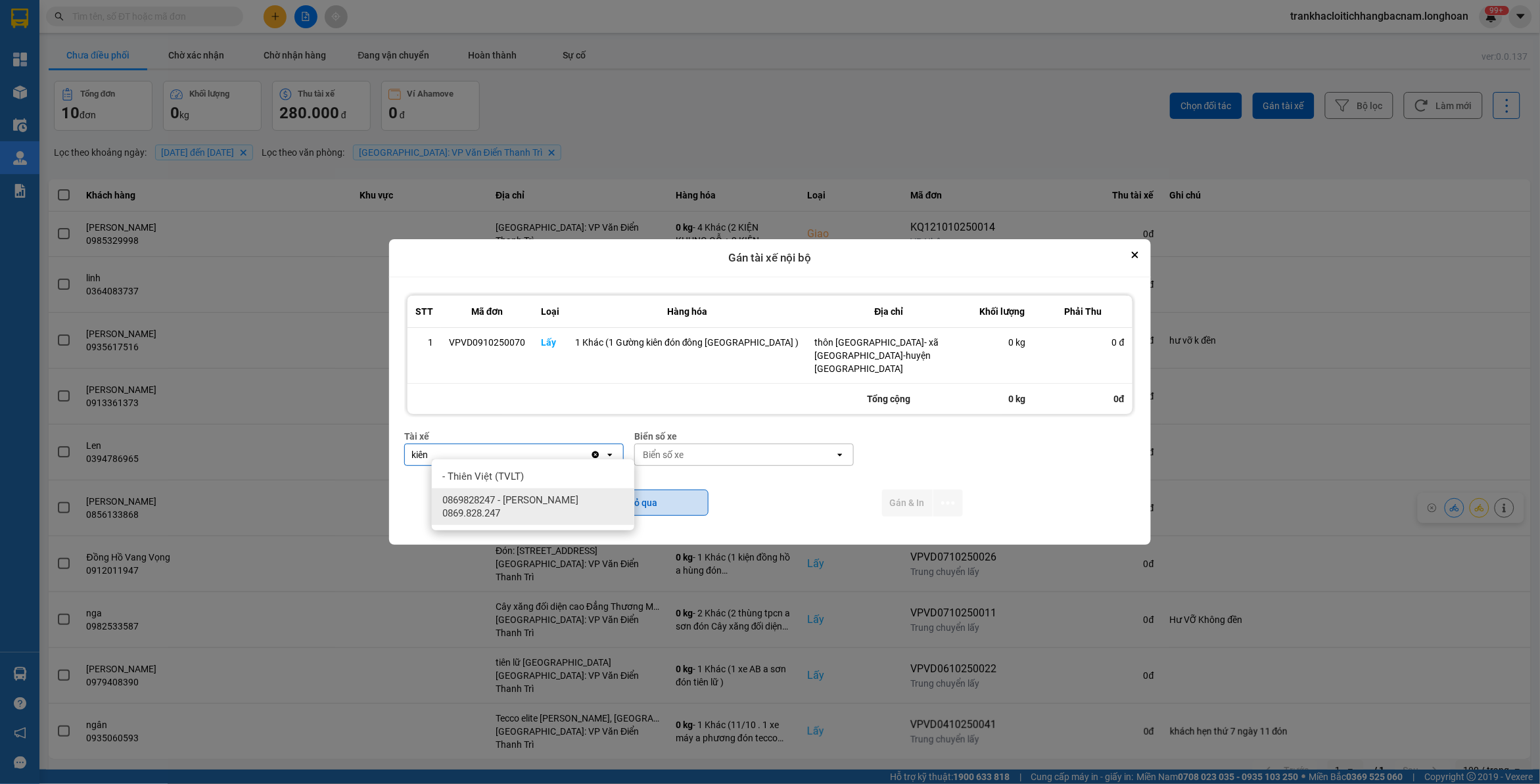
drag, startPoint x: 554, startPoint y: 501, endPoint x: 632, endPoint y: 488, distance: 79.1
click at [557, 501] on span "0869828247 - Trần Văn Kiên 0869.828.247" at bounding box center [535, 507] width 187 height 26
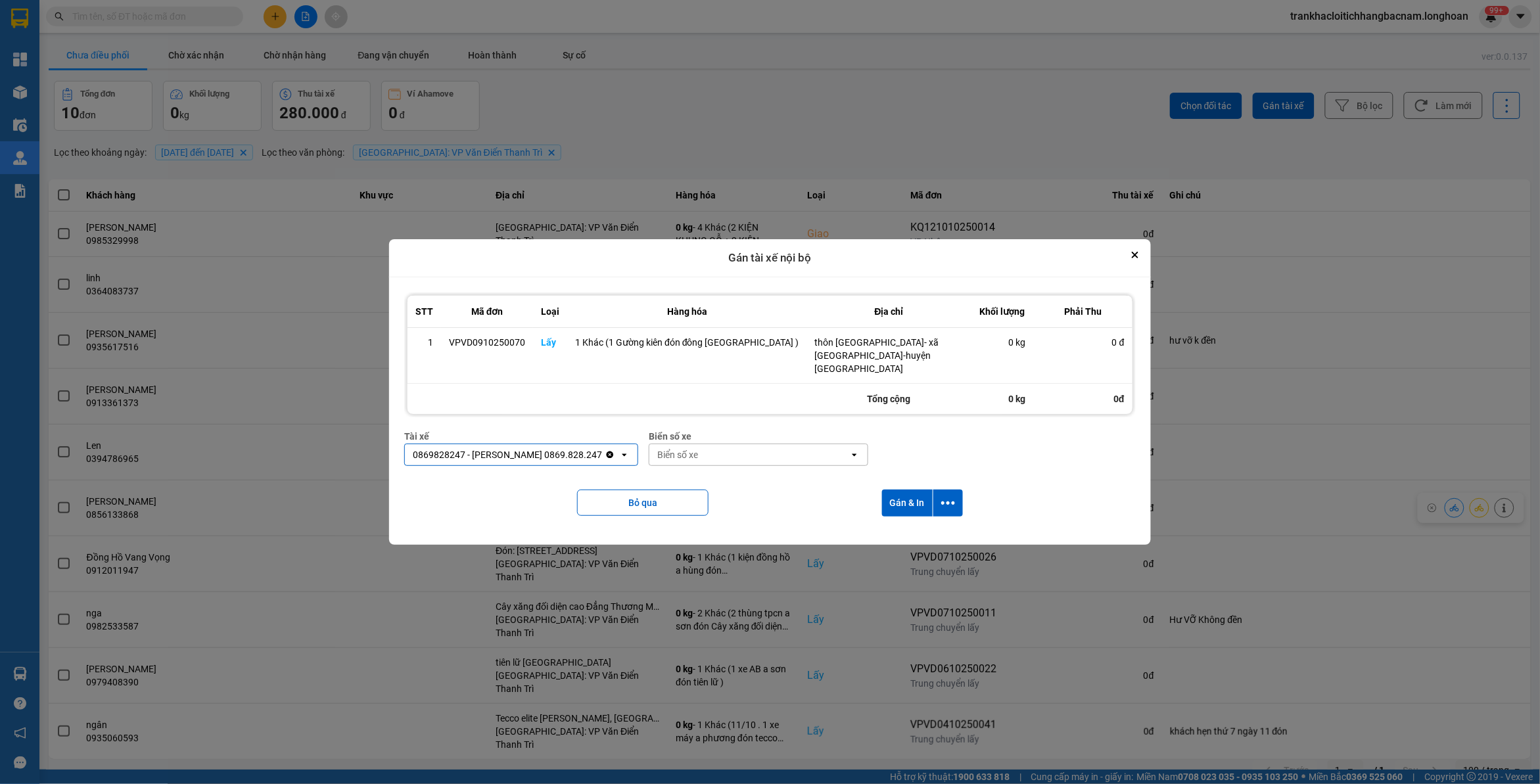
click at [712, 444] on div "Biển số xe" at bounding box center [749, 454] width 200 height 21
type input "83"
click at [718, 552] on span "29E-378.83" at bounding box center [695, 547] width 48 height 13
click at [941, 501] on icon "dialog" at bounding box center [947, 503] width 14 height 3
click at [875, 530] on span "Chỉ gán tài" at bounding box center [886, 532] width 43 height 13
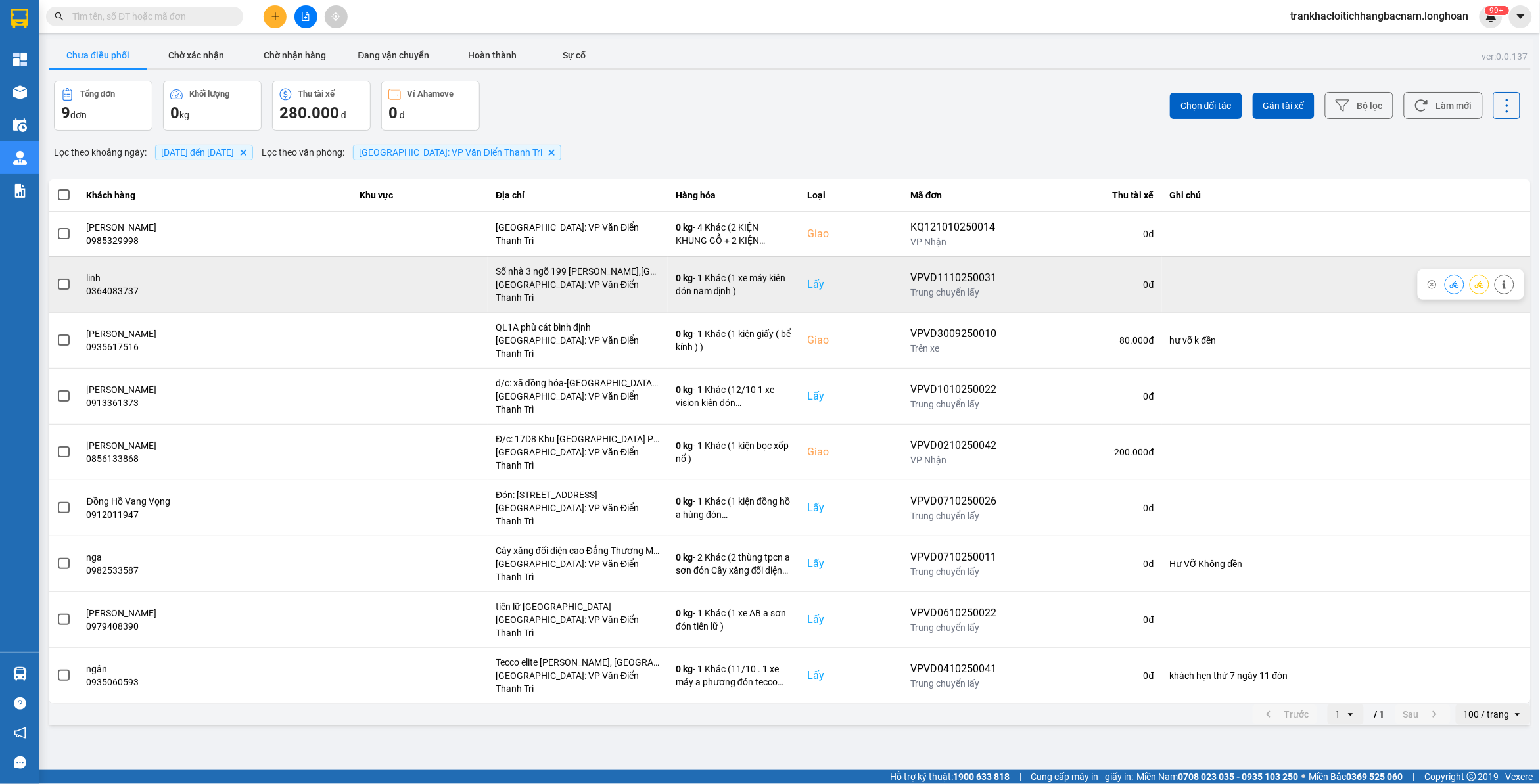
click at [944, 274] on div "VPVD1110250031" at bounding box center [952, 277] width 86 height 15
copy div "VPVD1110250031"
click at [1475, 280] on icon at bounding box center [1479, 284] width 10 height 10
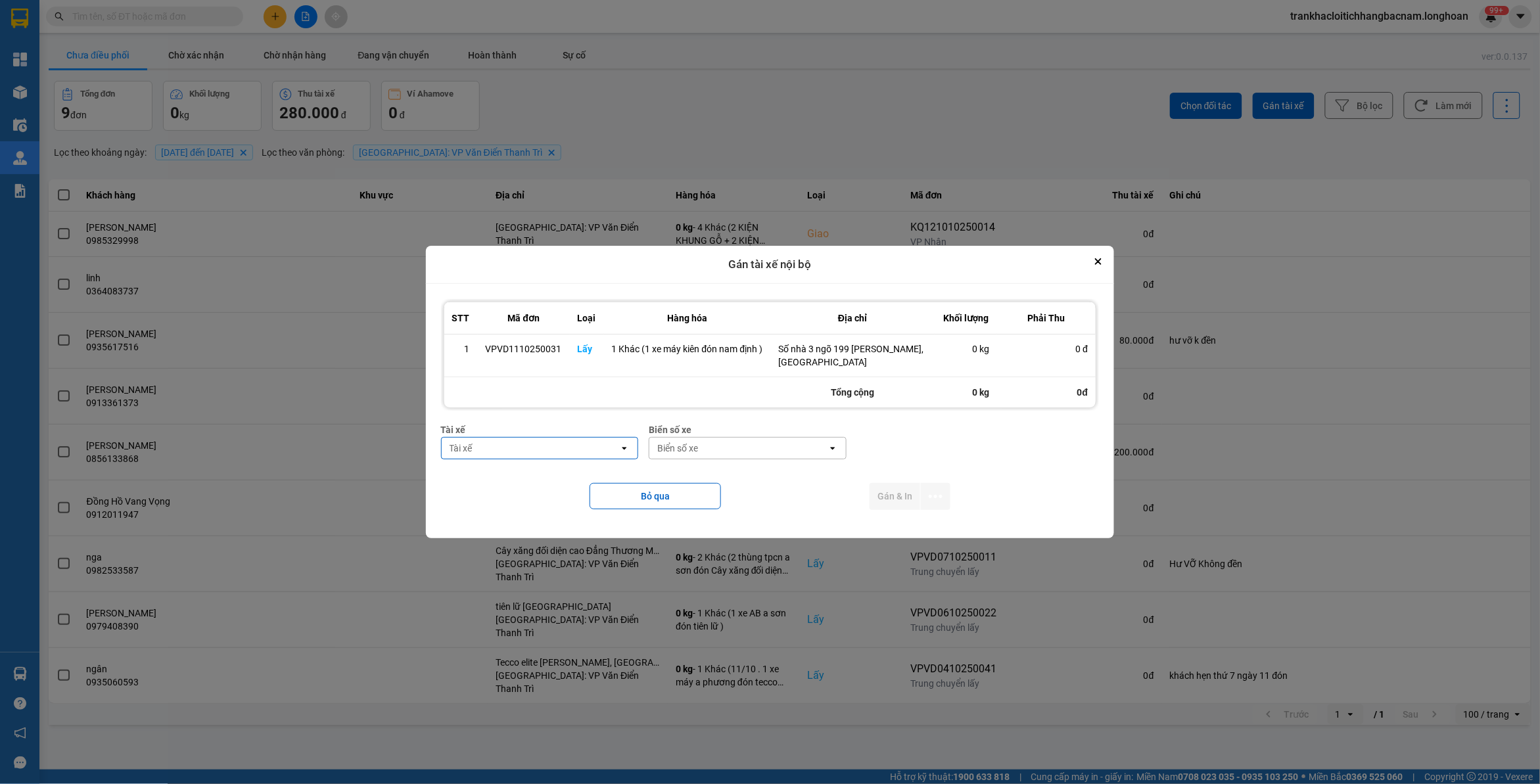
click at [491, 446] on div "Tài xế" at bounding box center [530, 448] width 178 height 21
type input "kiên"
click at [503, 513] on span "0869828247 - Trần Văn Kiên 0869.828.247" at bounding box center [542, 507] width 181 height 26
click at [720, 457] on div "Biển số xe" at bounding box center [775, 448] width 178 height 21
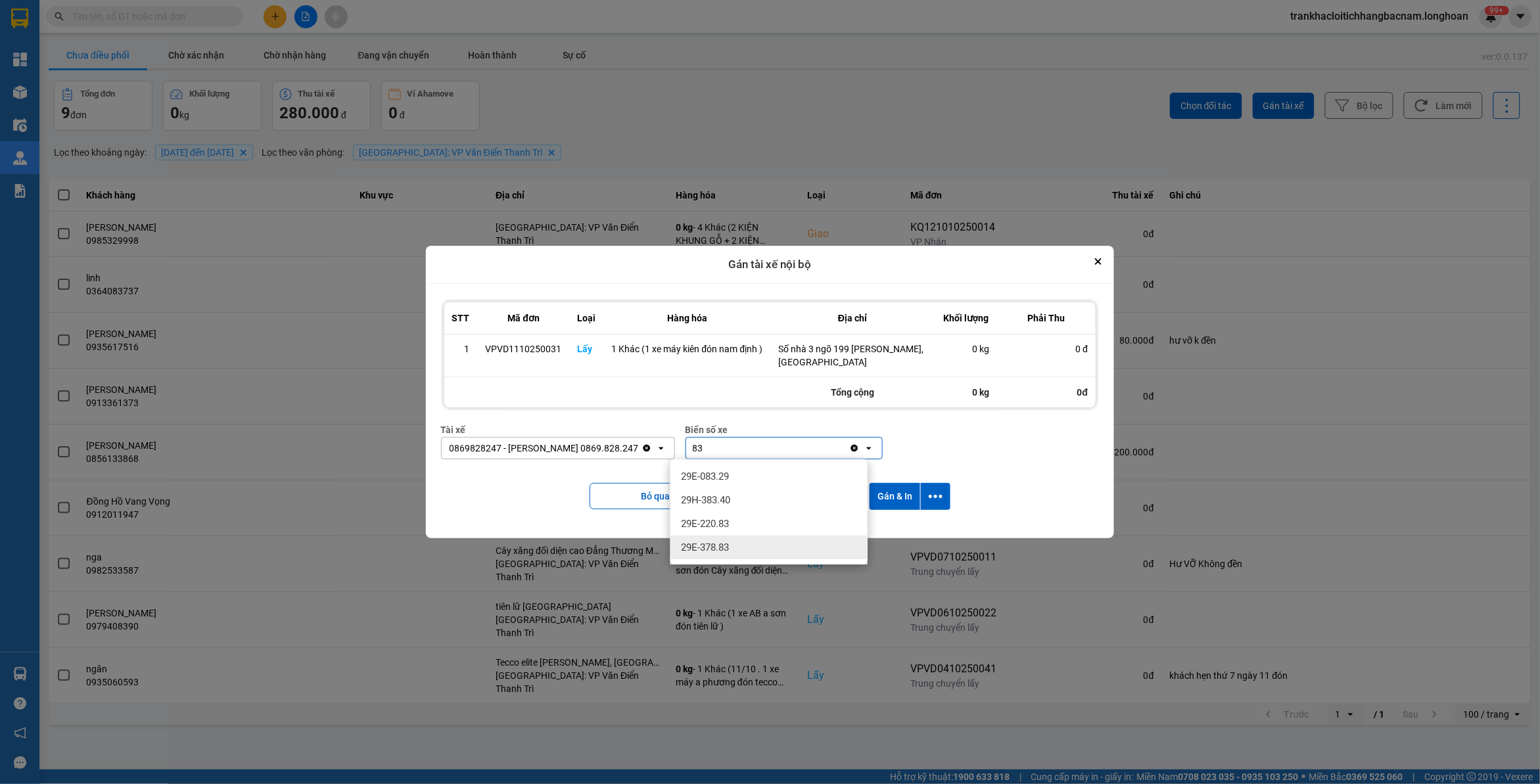
type input "83"
click at [756, 543] on div "29E-378.83" at bounding box center [769, 547] width 197 height 23
click at [933, 497] on icon "dialog" at bounding box center [935, 496] width 14 height 14
click at [883, 531] on span "Chỉ gán tài" at bounding box center [883, 532] width 43 height 13
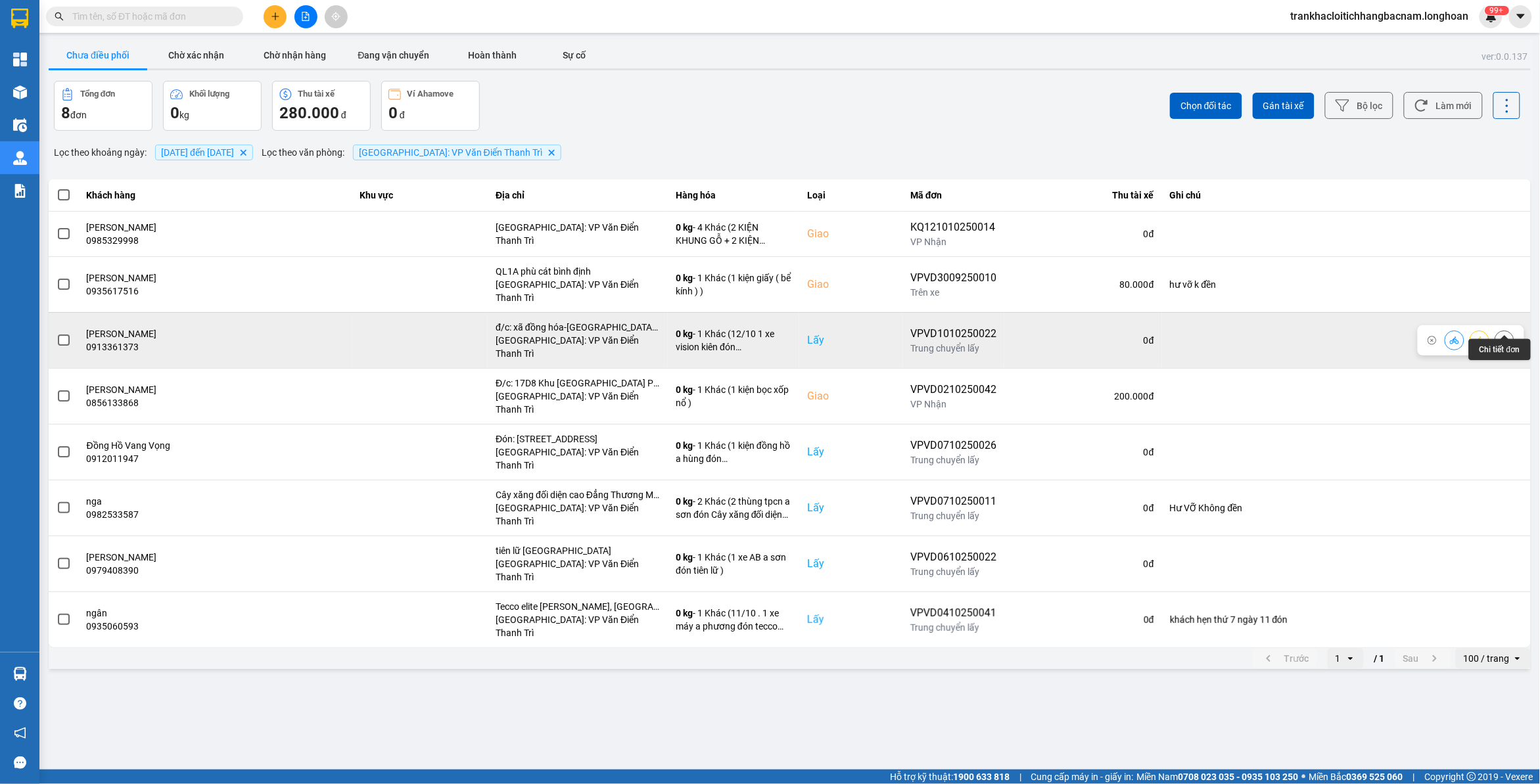
click at [1507, 335] on icon at bounding box center [1504, 340] width 10 height 10
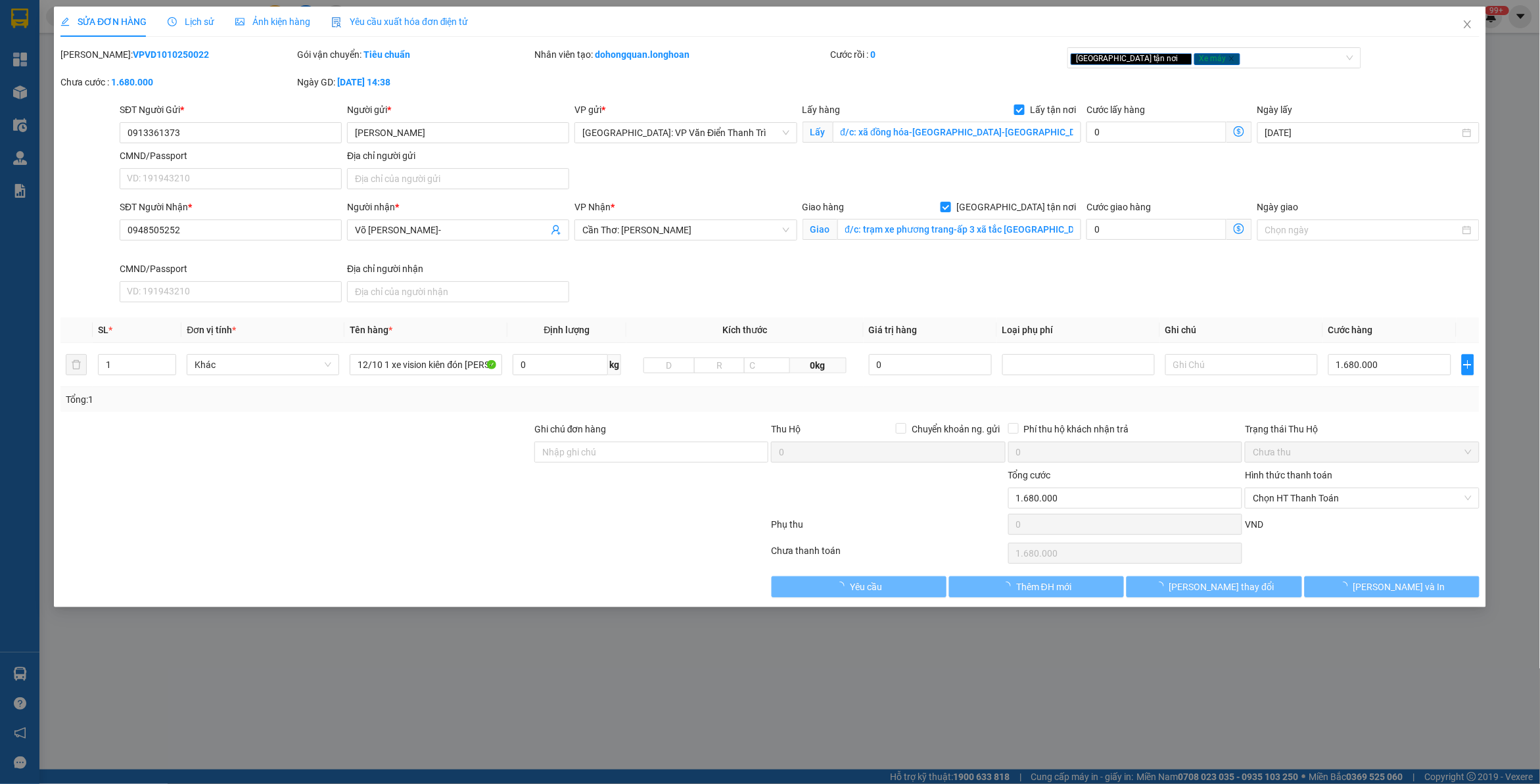
type input "0913361373"
type input "Nguyễn Cẩm Tú"
checkbox input "true"
type input "đ/c: xã đồng hóa-kim bảng-Hà Nam(cũ)"
type input "0948505252"
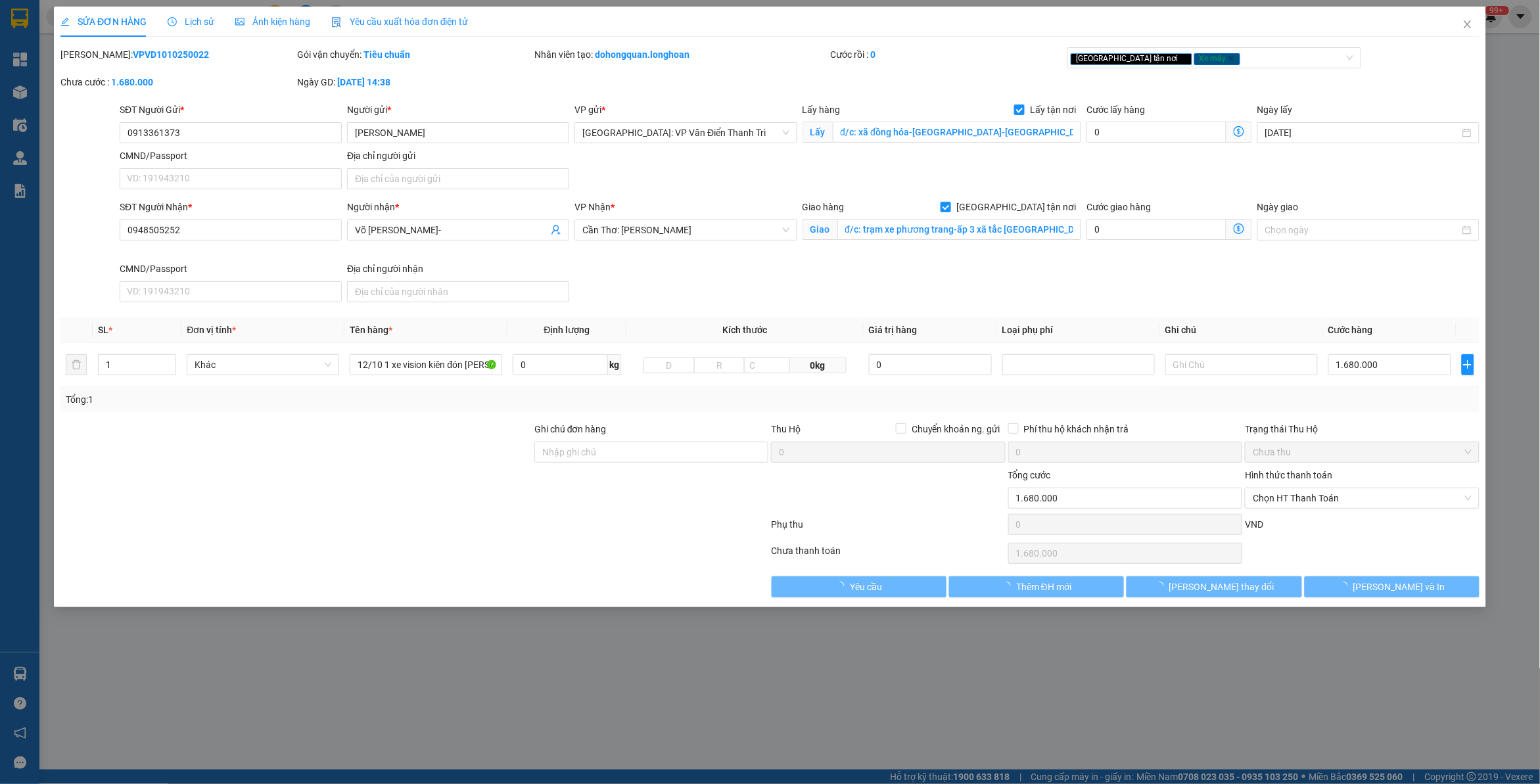
type input "Võ Hoàng Trí-"
checkbox input "true"
type input "đ/c: trạm xe phương trang-ấp 3 xã tắc Vân- Cà Mau"
type input "0"
type input "1.680.000"
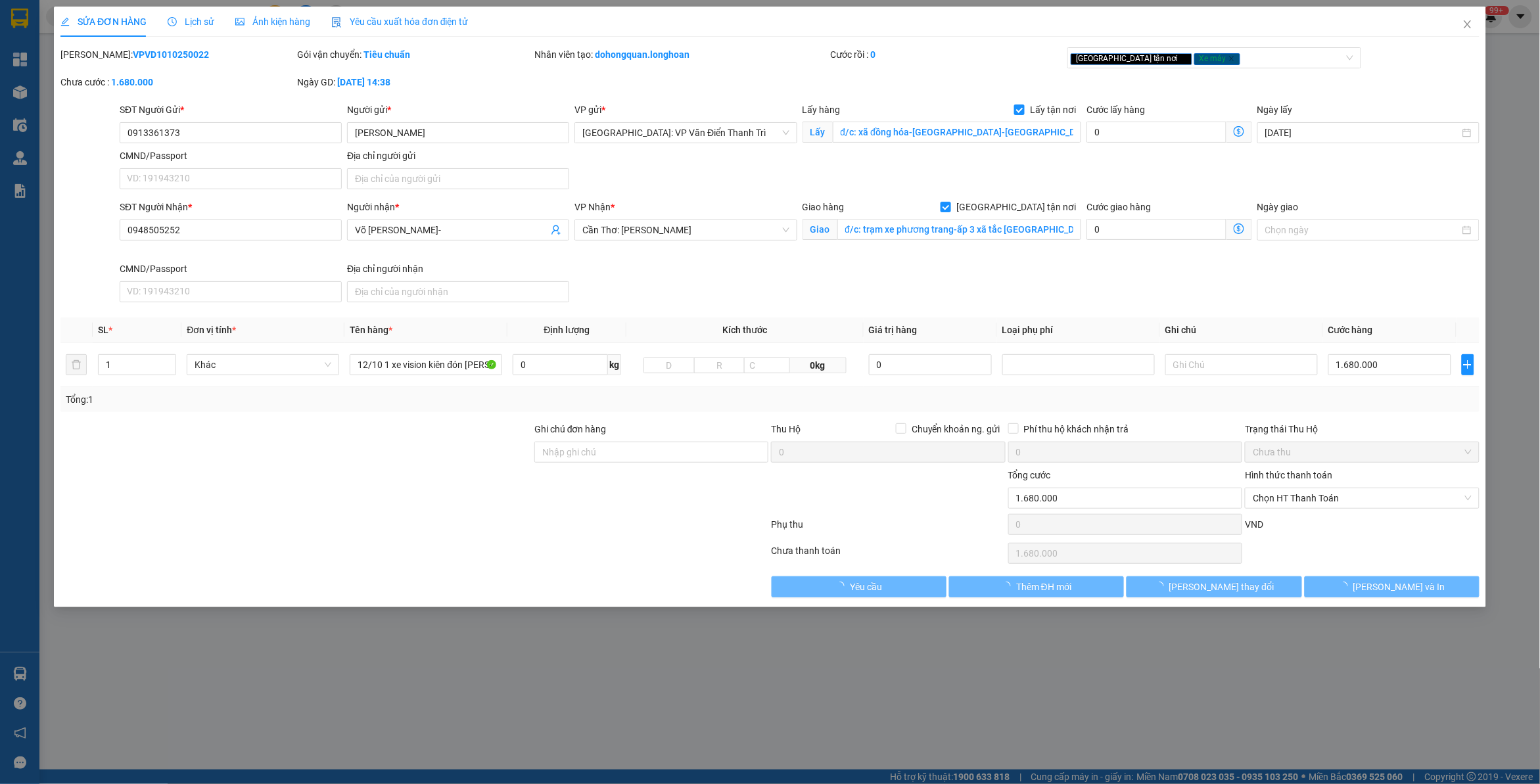
type input "1.680.000"
click at [186, 16] on span "Lịch sử" at bounding box center [191, 21] width 47 height 10
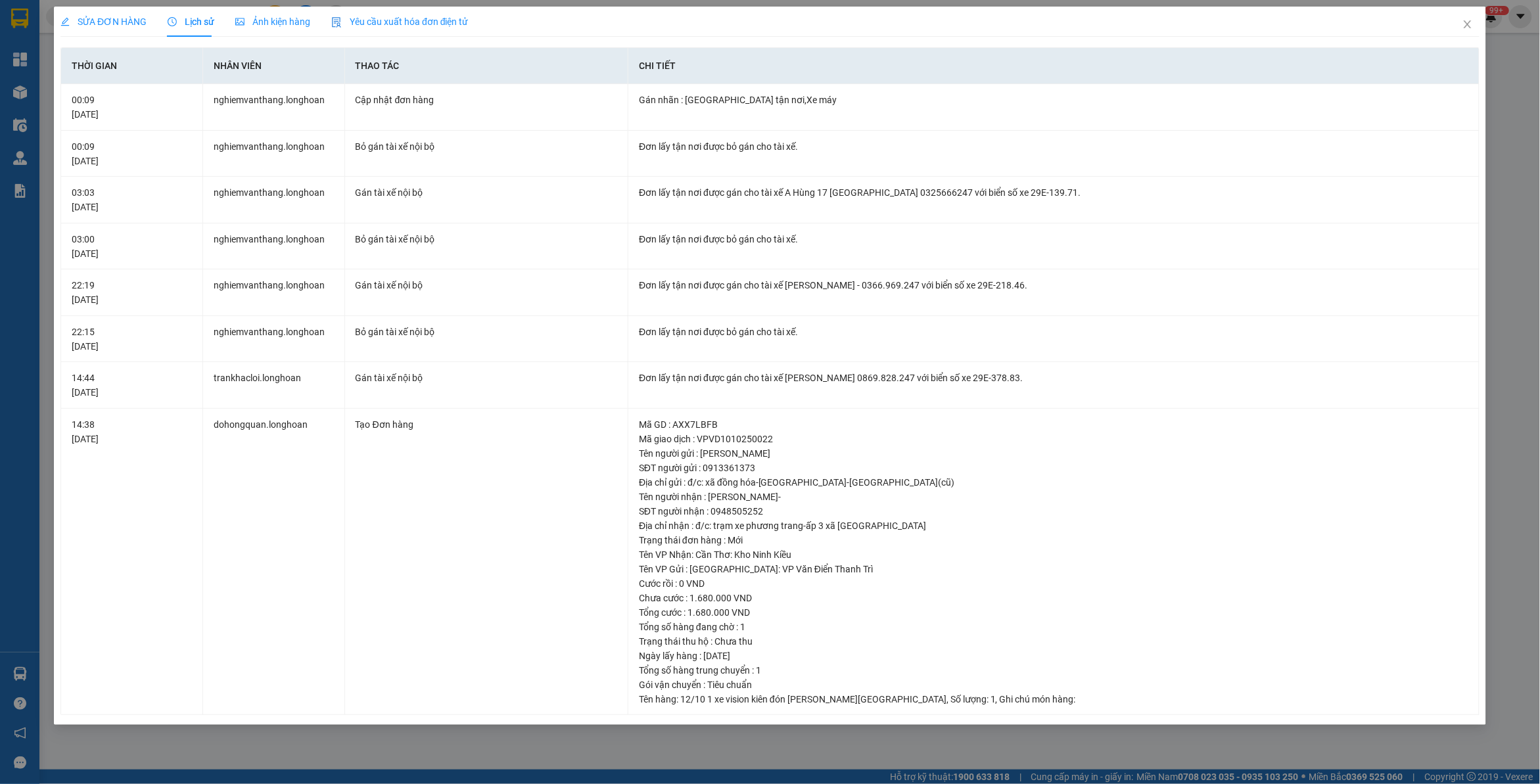
click at [119, 23] on span "SỬA ĐƠN HÀNG" at bounding box center [103, 21] width 86 height 10
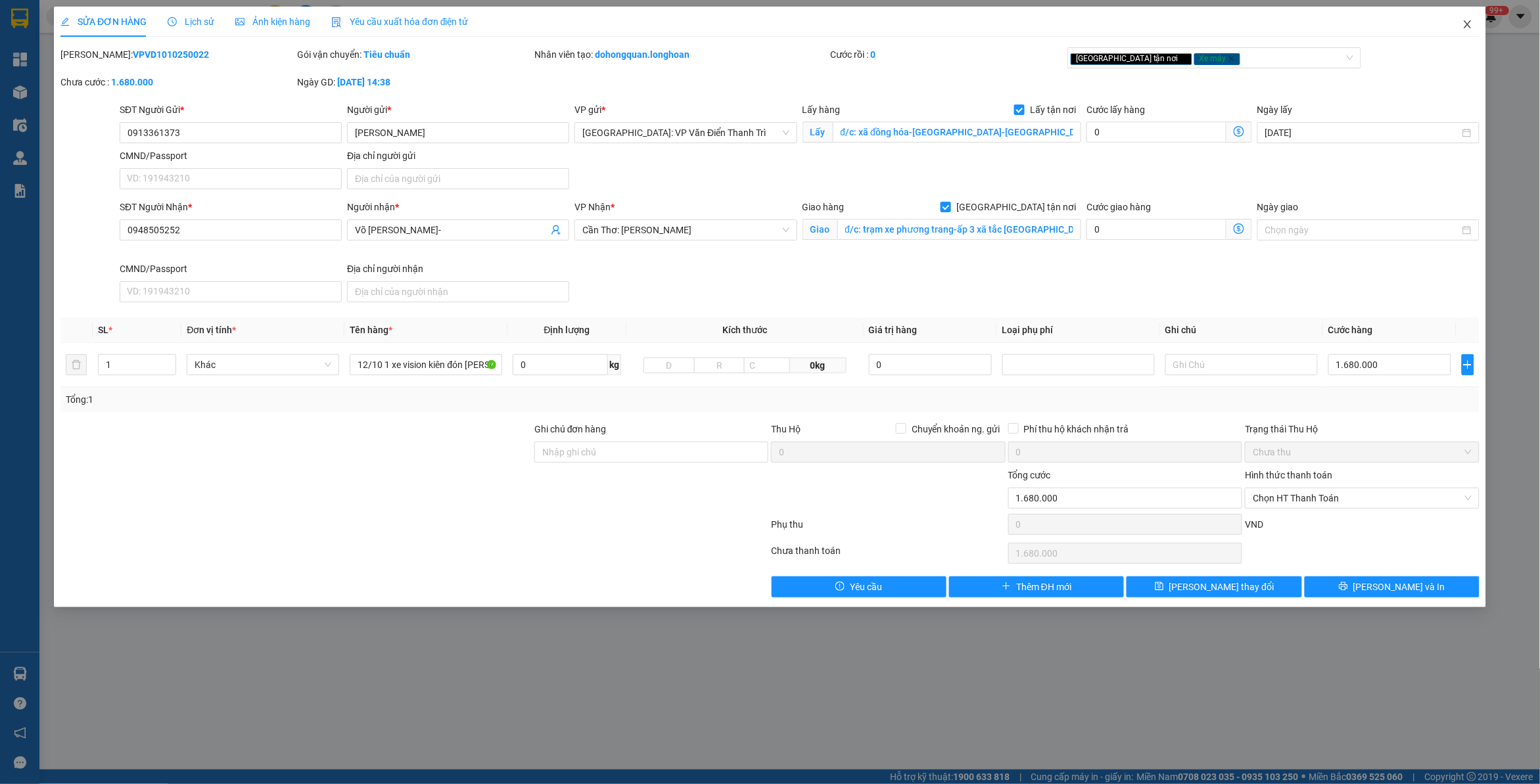
click at [1474, 28] on span "Close" at bounding box center [1467, 25] width 37 height 37
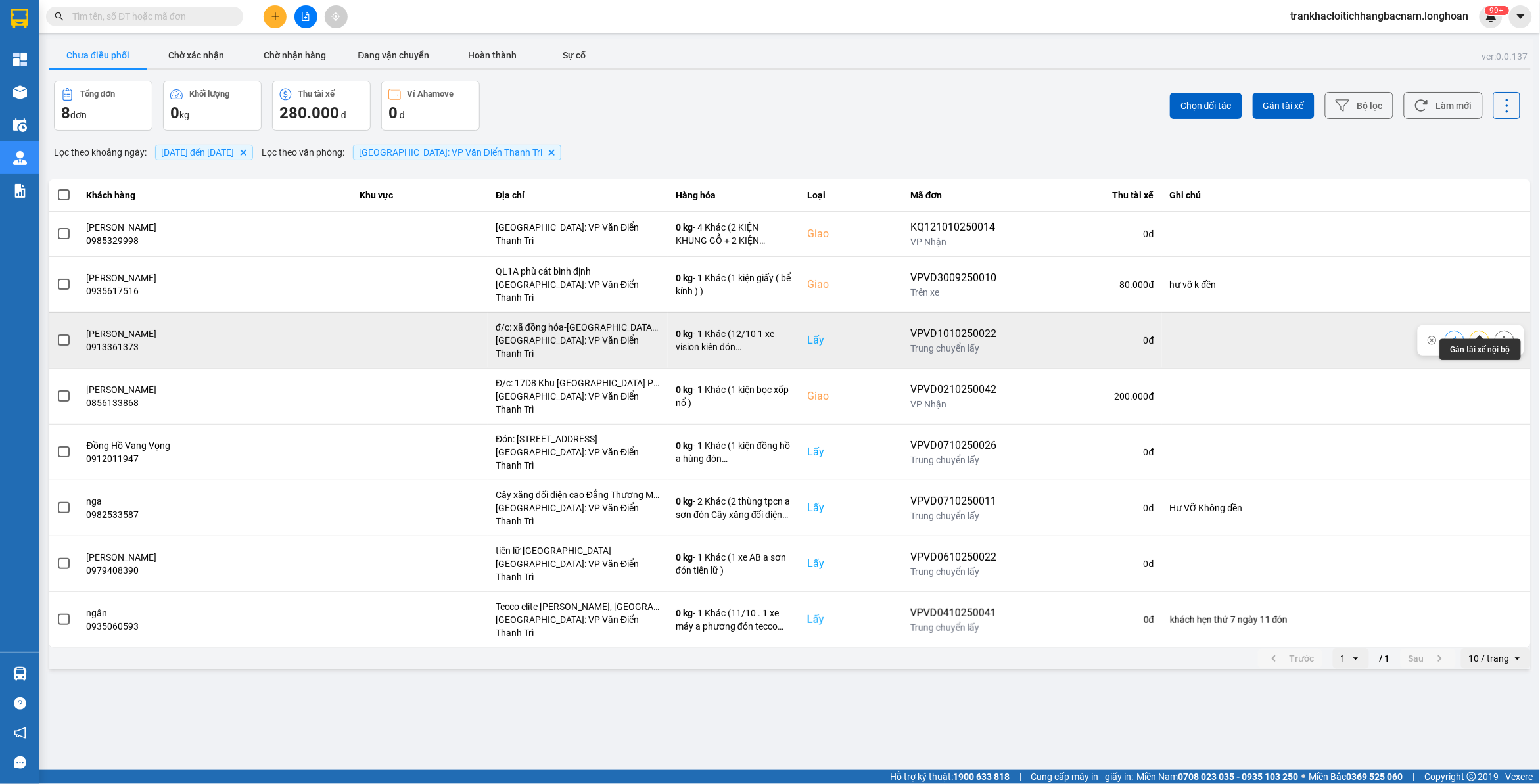
click at [1478, 336] on icon at bounding box center [1479, 340] width 10 height 7
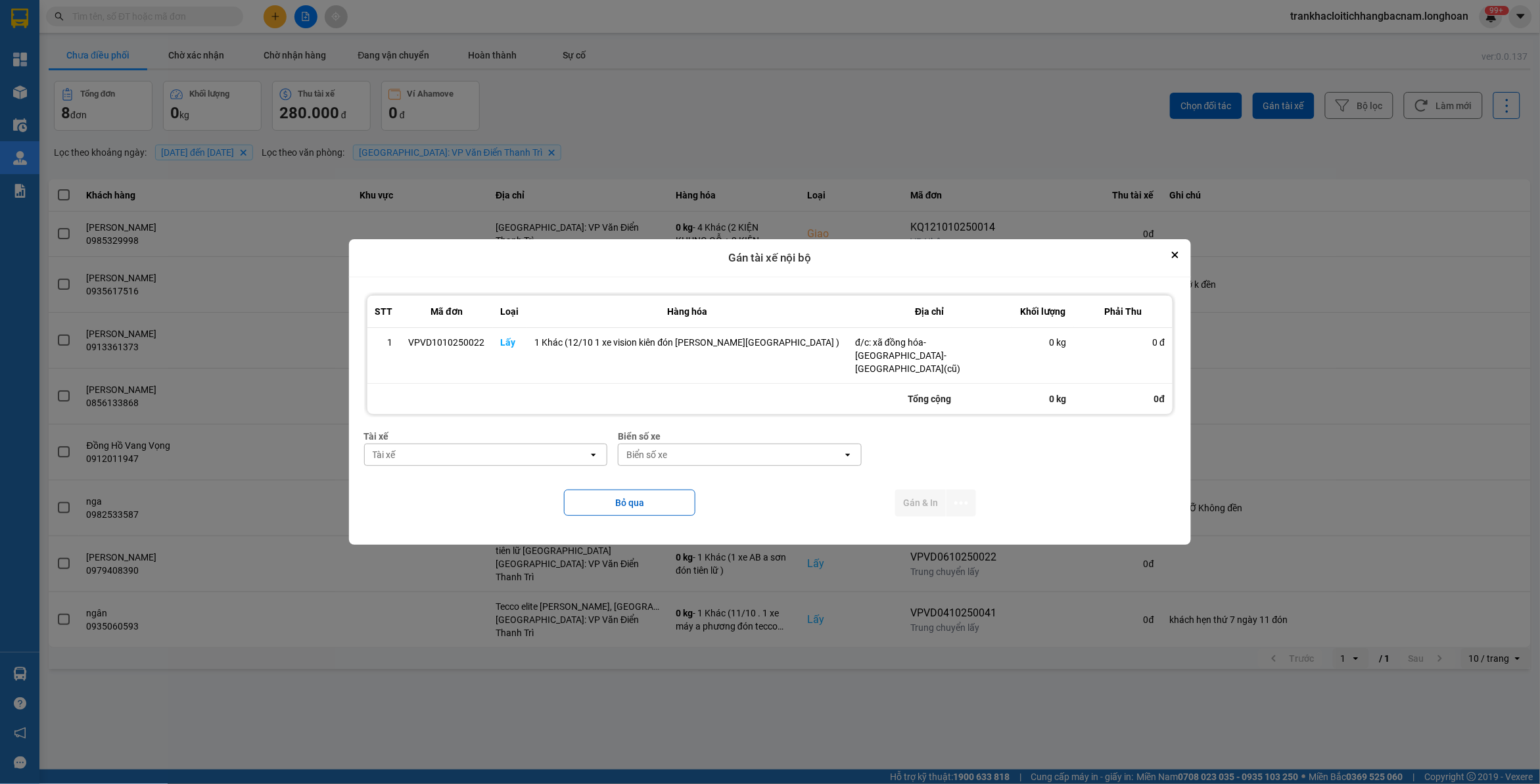
click at [509, 448] on div "Tài xế" at bounding box center [477, 454] width 224 height 21
type input "kiên"
click at [513, 507] on div "0869828247 - Trần Văn Kiên 0869.828.247" at bounding box center [516, 500] width 217 height 23
click at [714, 457] on div "Biển số xe" at bounding box center [730, 454] width 224 height 21
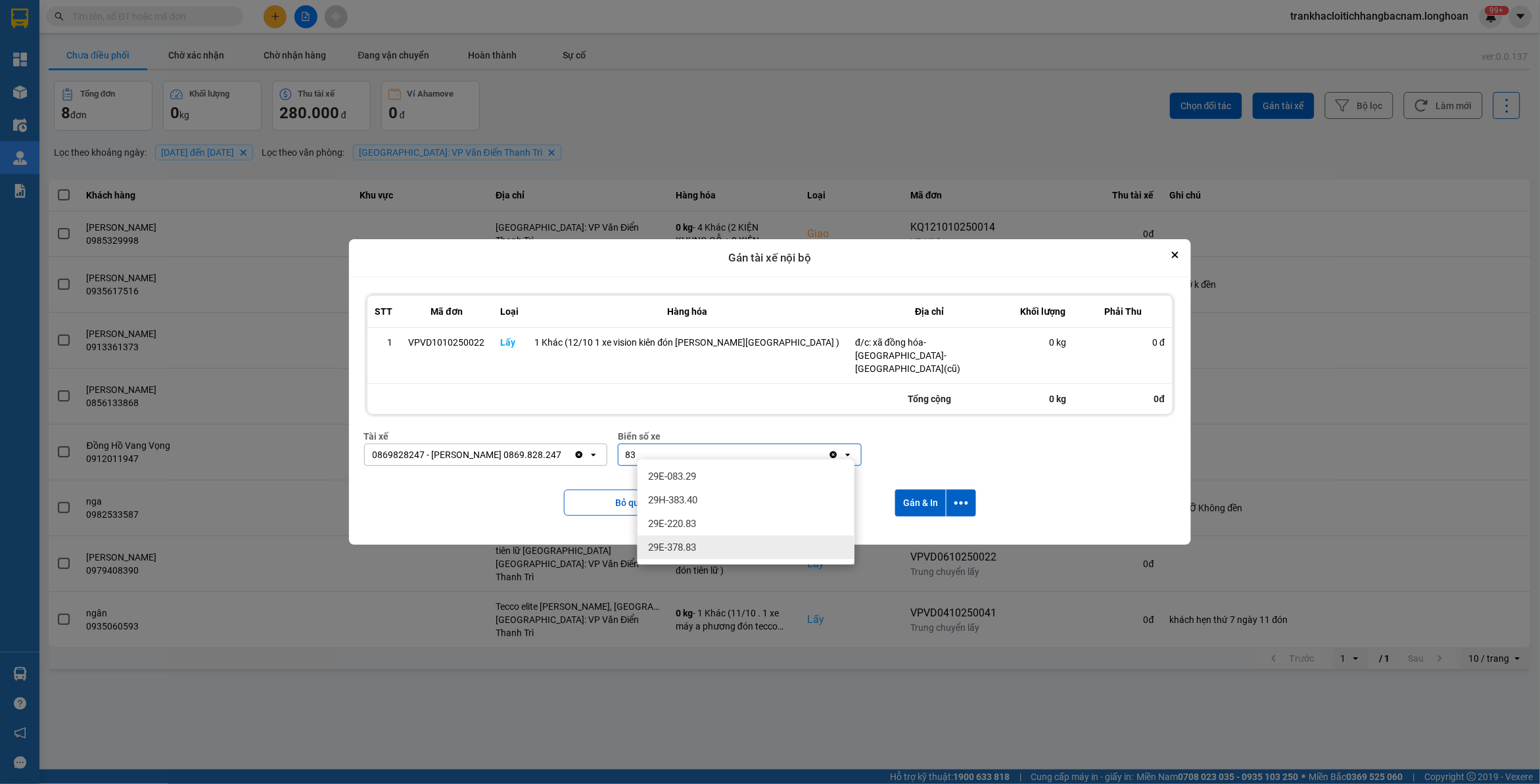
type input "83"
click at [715, 540] on div "29E-378.83" at bounding box center [745, 547] width 217 height 23
click at [953, 494] on button "dialog" at bounding box center [961, 503] width 29 height 27
click at [884, 529] on span "Chỉ gán tài" at bounding box center [894, 532] width 43 height 13
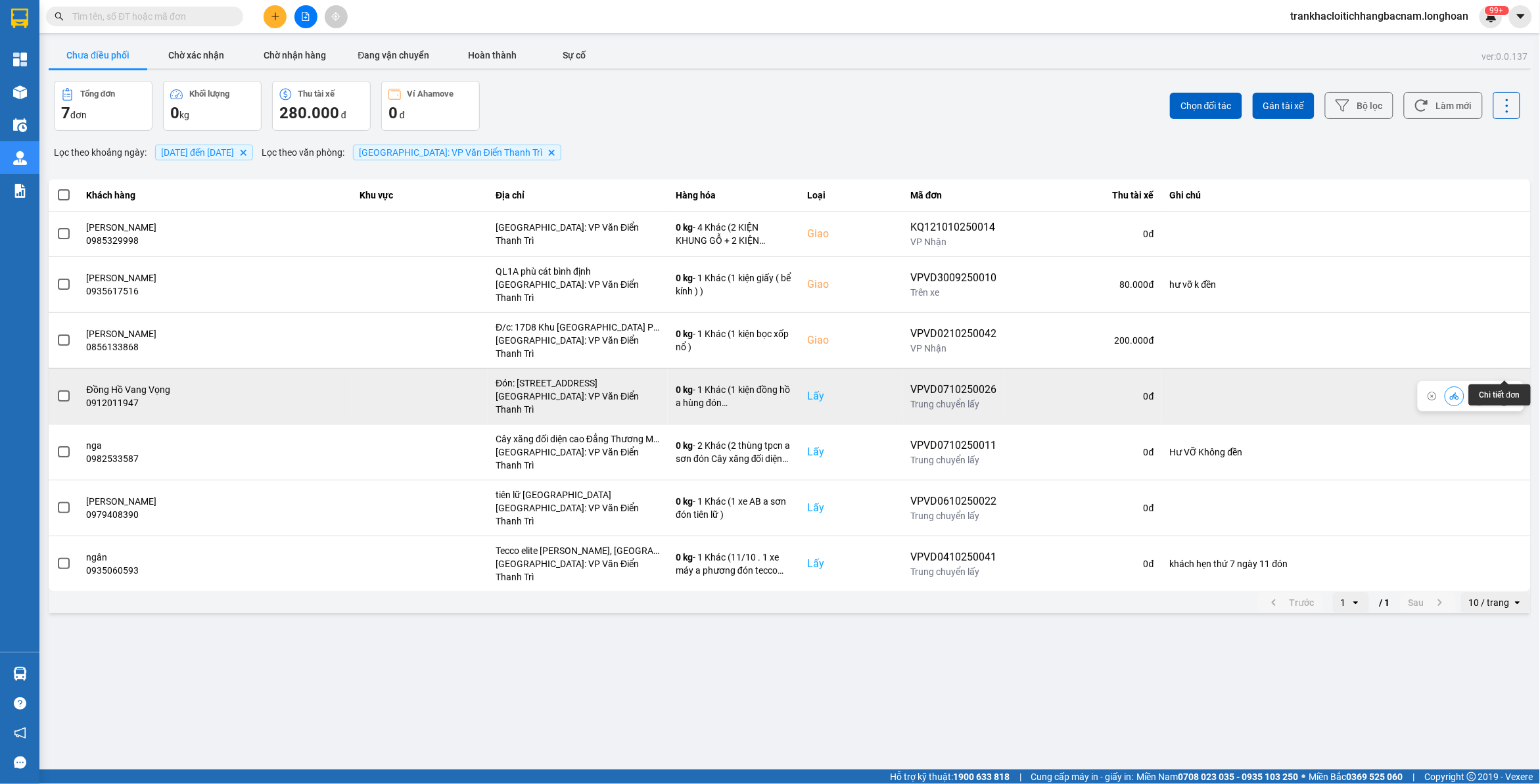
click at [1510, 384] on button at bounding box center [1504, 395] width 18 height 23
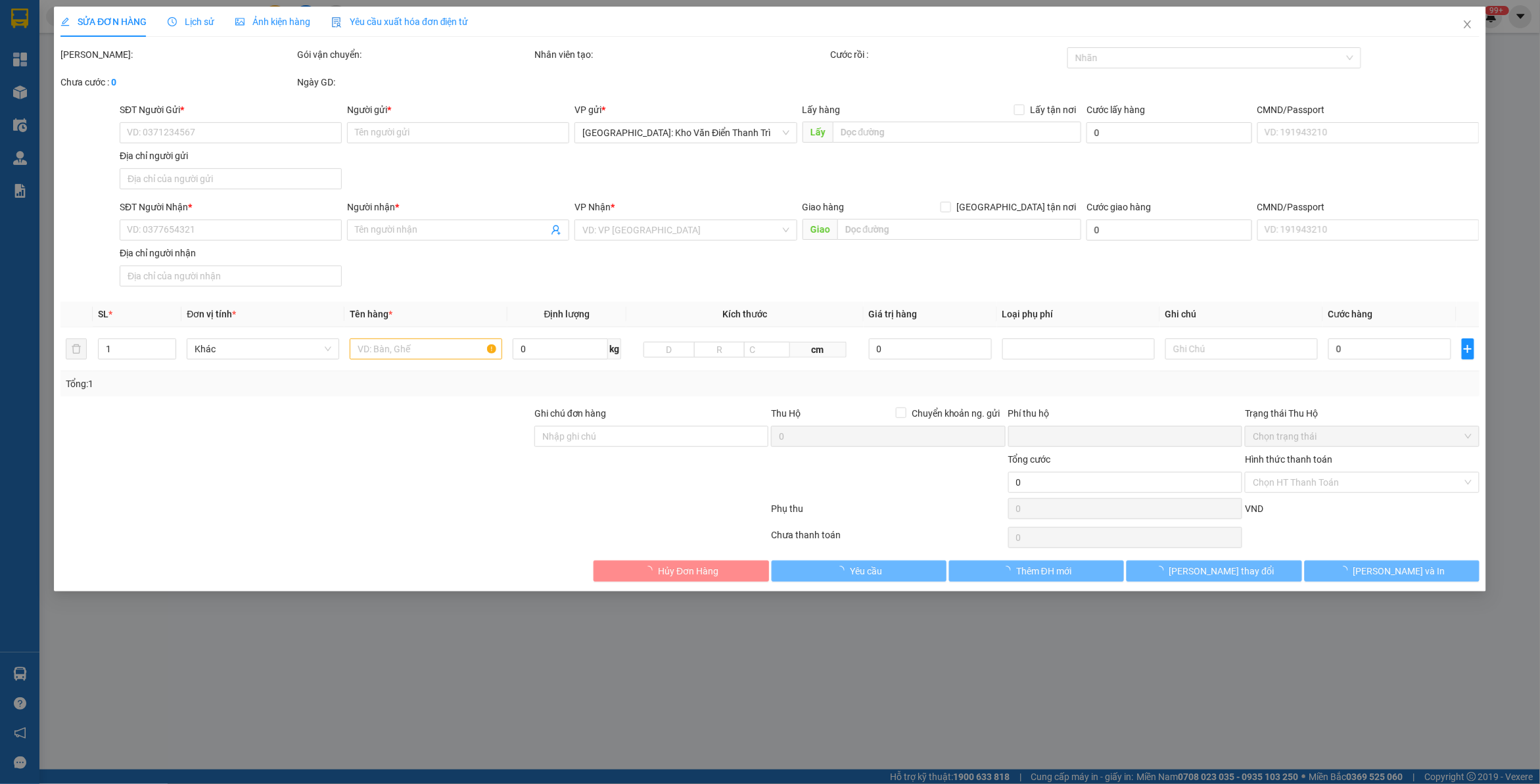
type input "0912011947"
type input "Đồng Hồ Vang Vọng"
checkbox input "true"
type input "Đón: Số 106/58A Phố Hoàng Đạo Thành, Hạ Đình, Hà Nội"
type input "0869806461"
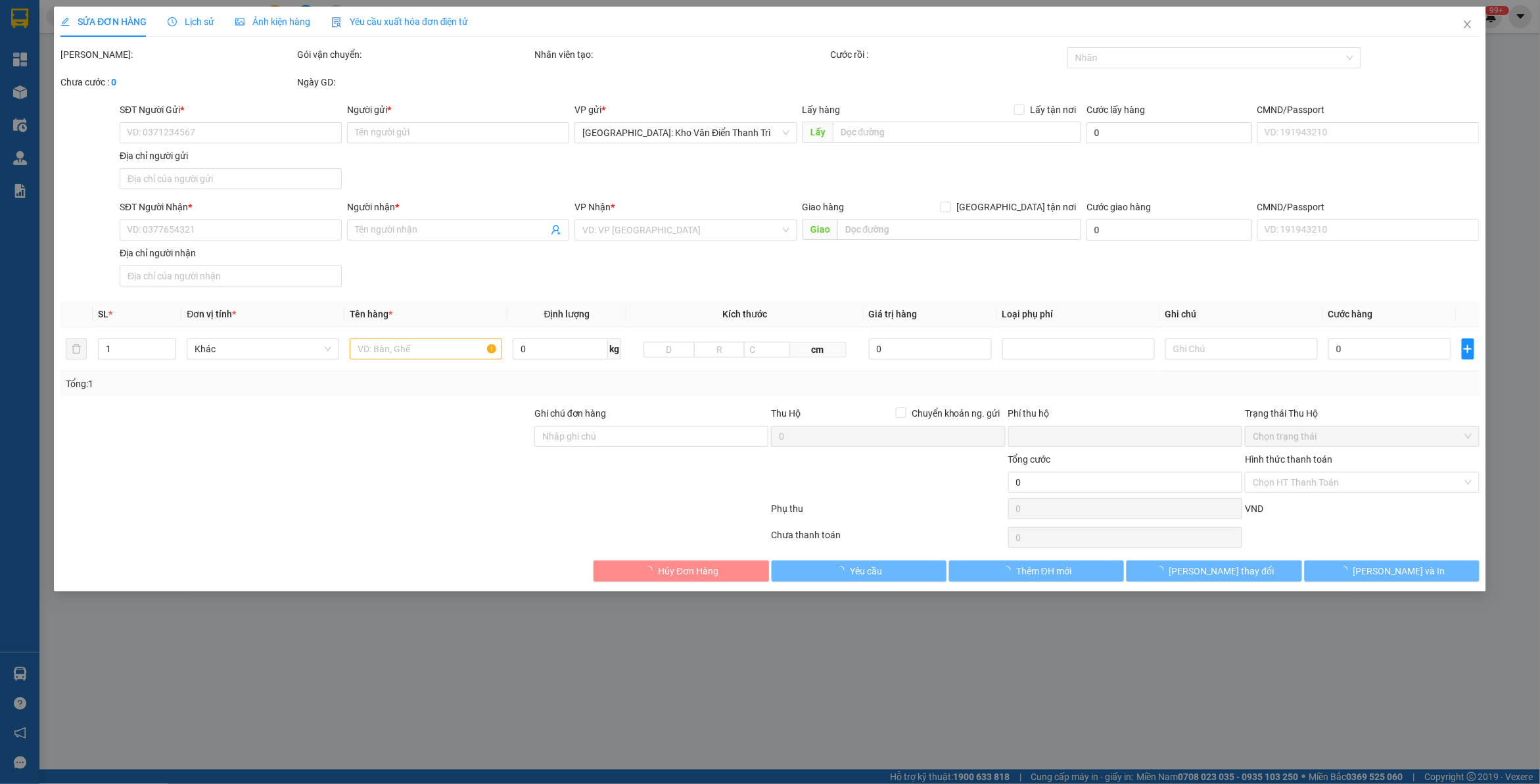
type input "Thông"
checkbox input "true"
type input "đ/c: 79 Bạch Đằng Tân Lập Nha Trang Khánh Hoà,"
type input "0"
type input "710.000"
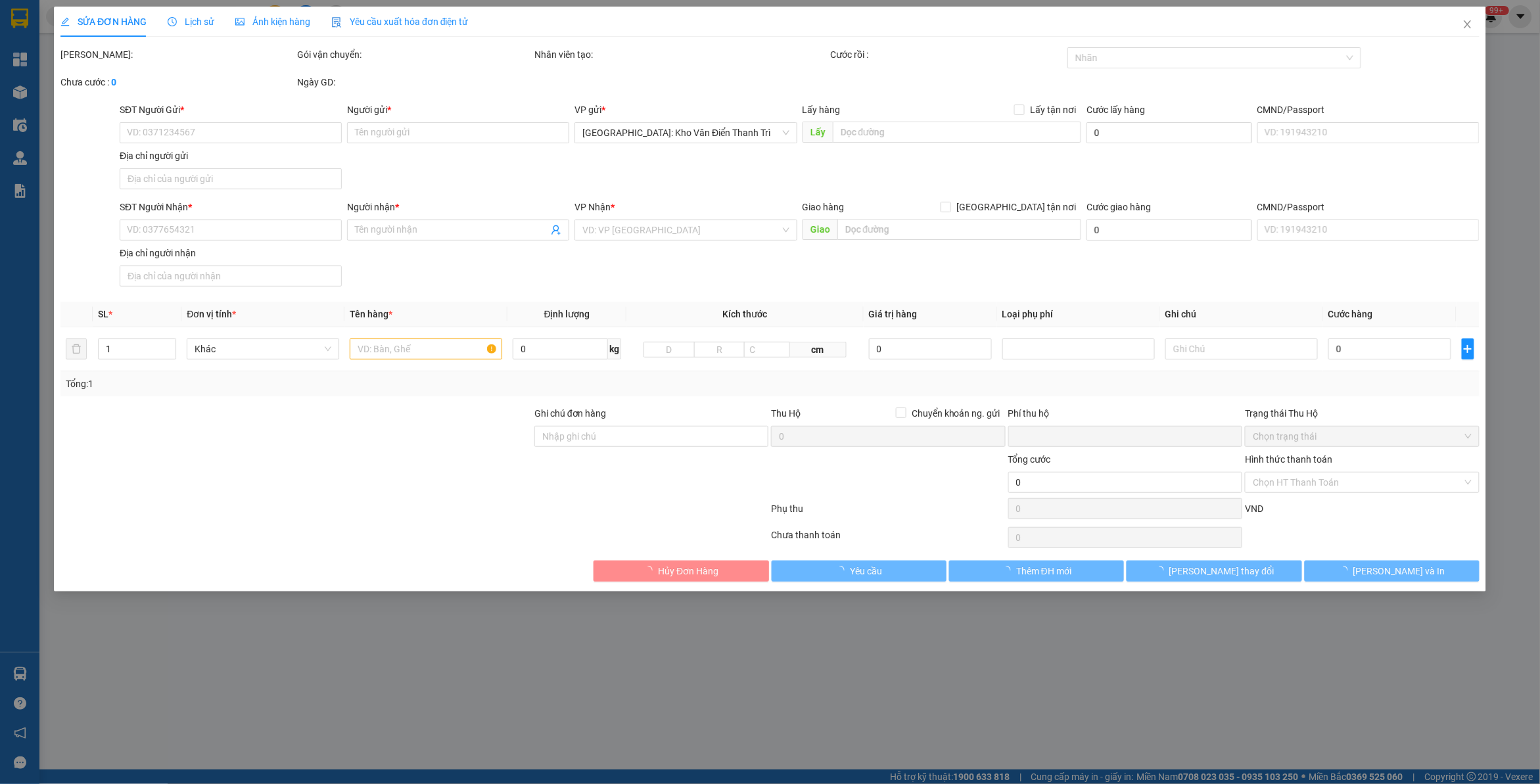
type input "710.000"
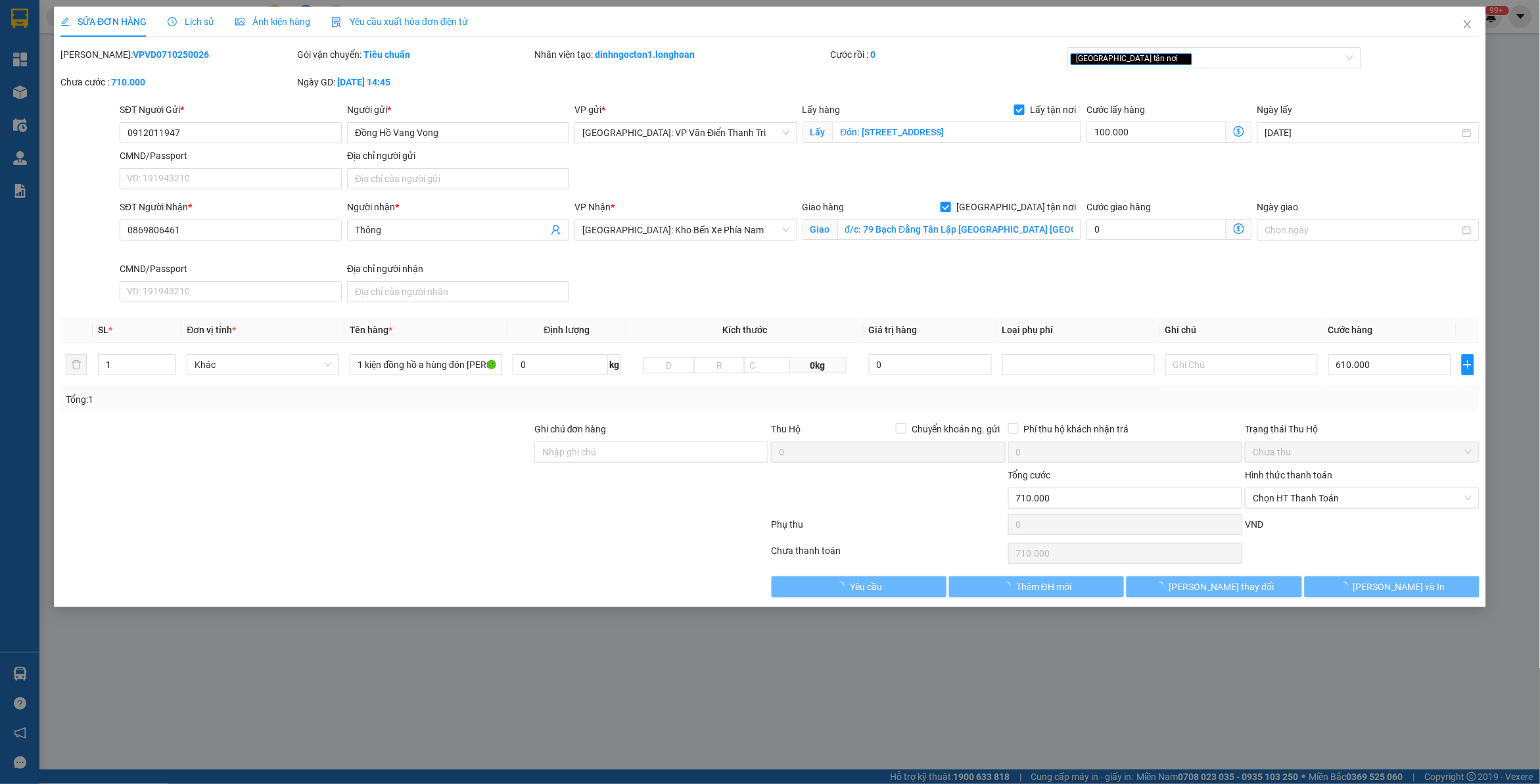
click at [199, 26] on span "Lịch sử" at bounding box center [191, 21] width 47 height 10
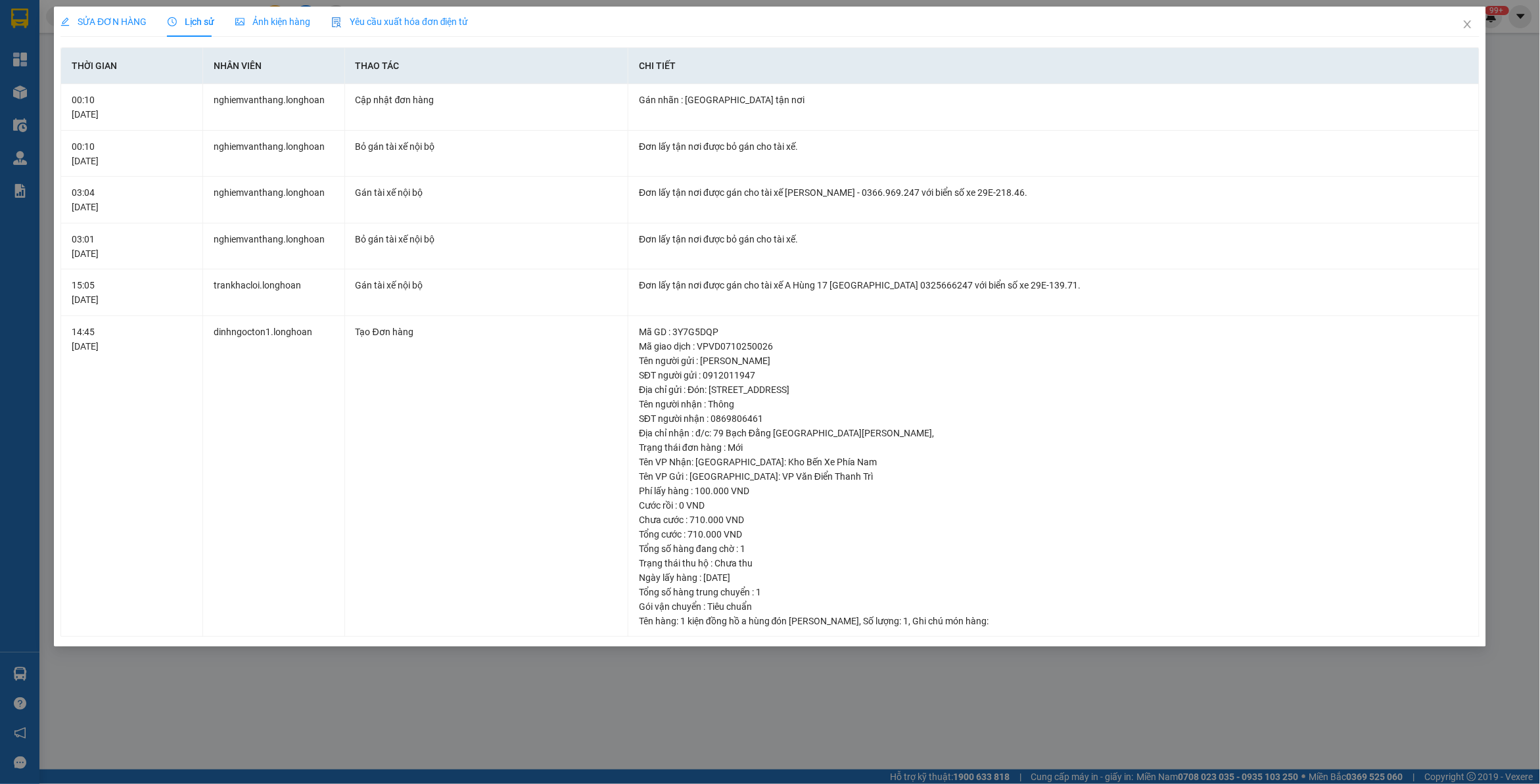
click at [112, 18] on span "SỬA ĐƠN HÀNG" at bounding box center [103, 21] width 86 height 10
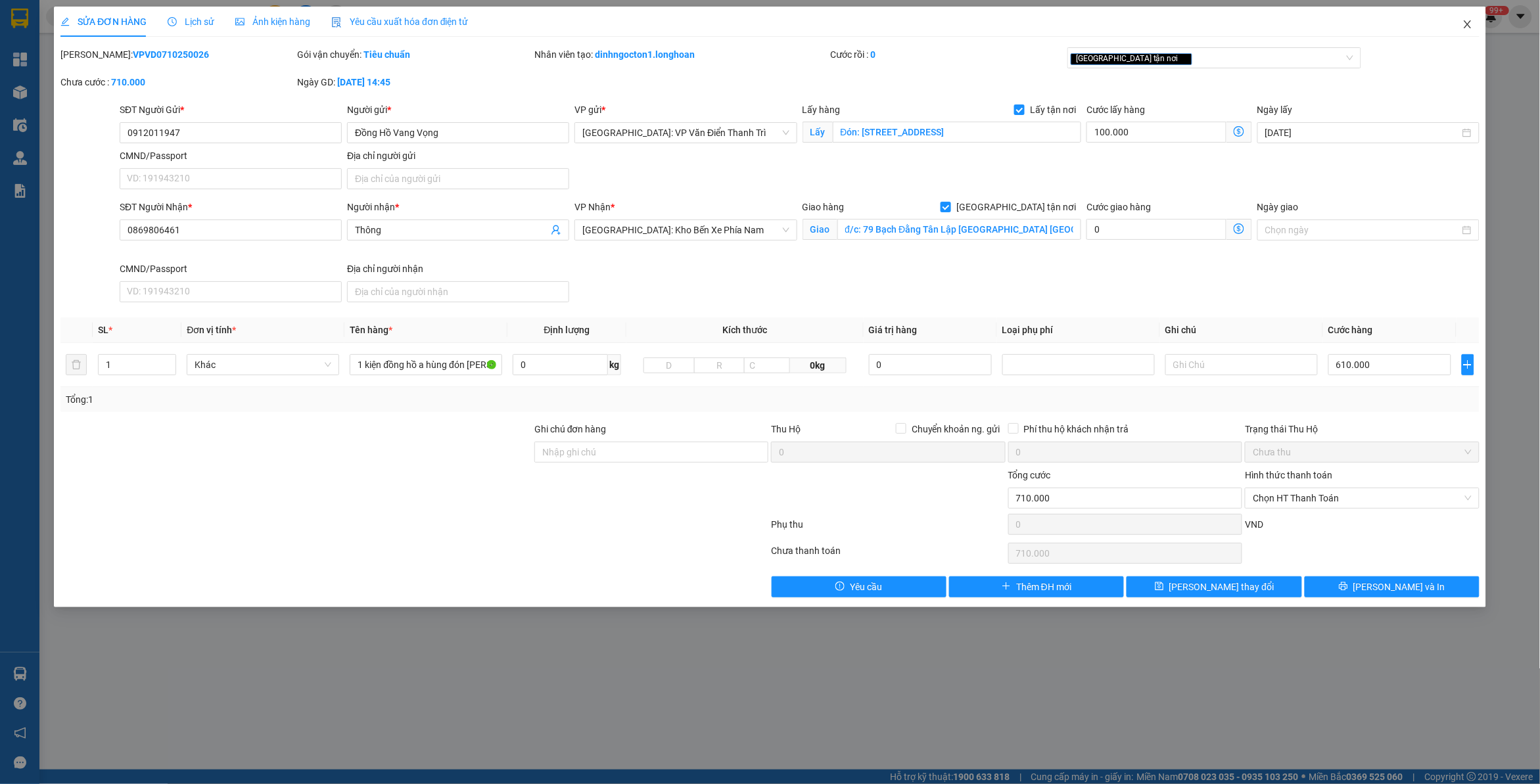
click at [1469, 33] on span "Close" at bounding box center [1467, 25] width 37 height 37
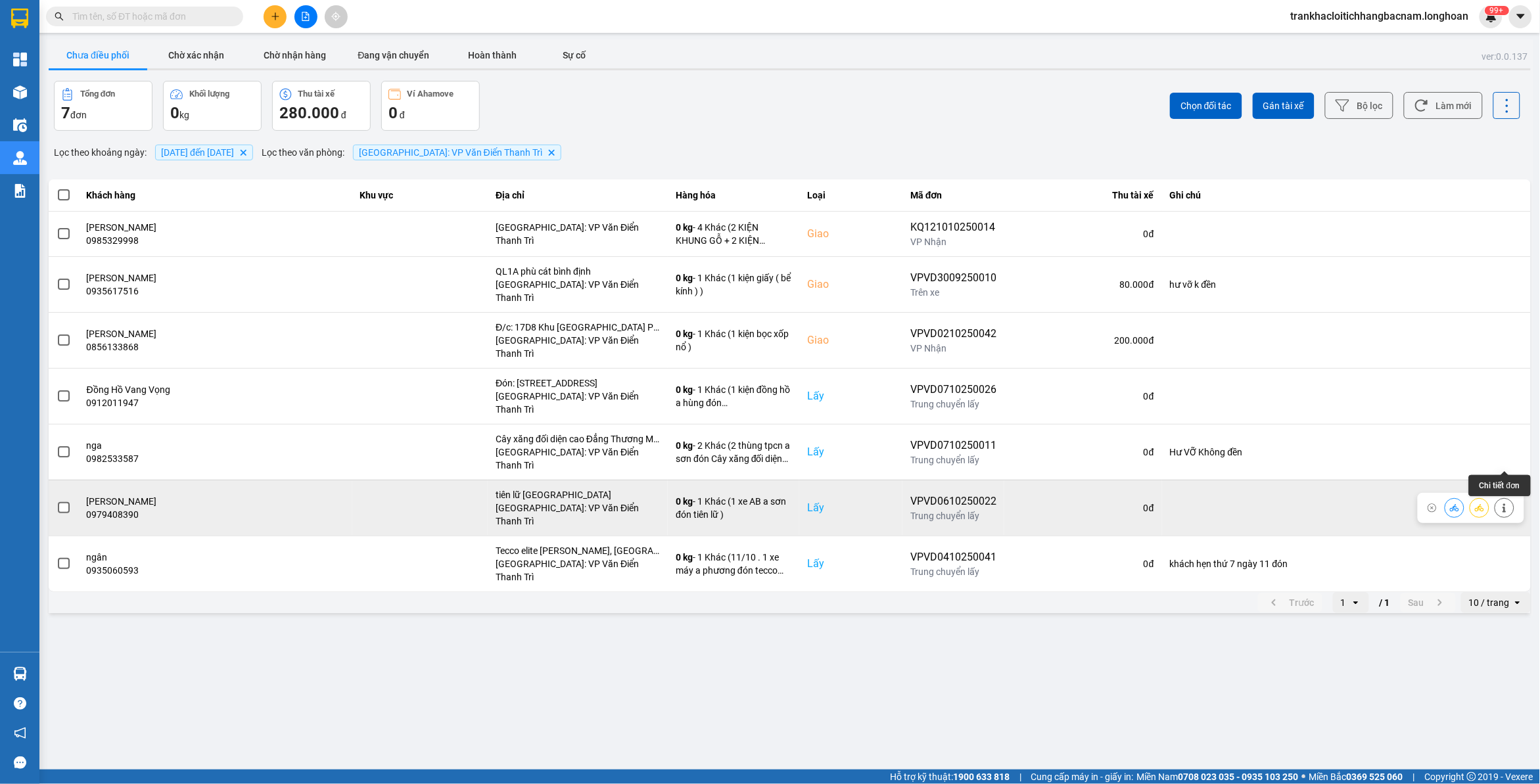
click at [1510, 496] on button at bounding box center [1504, 507] width 18 height 23
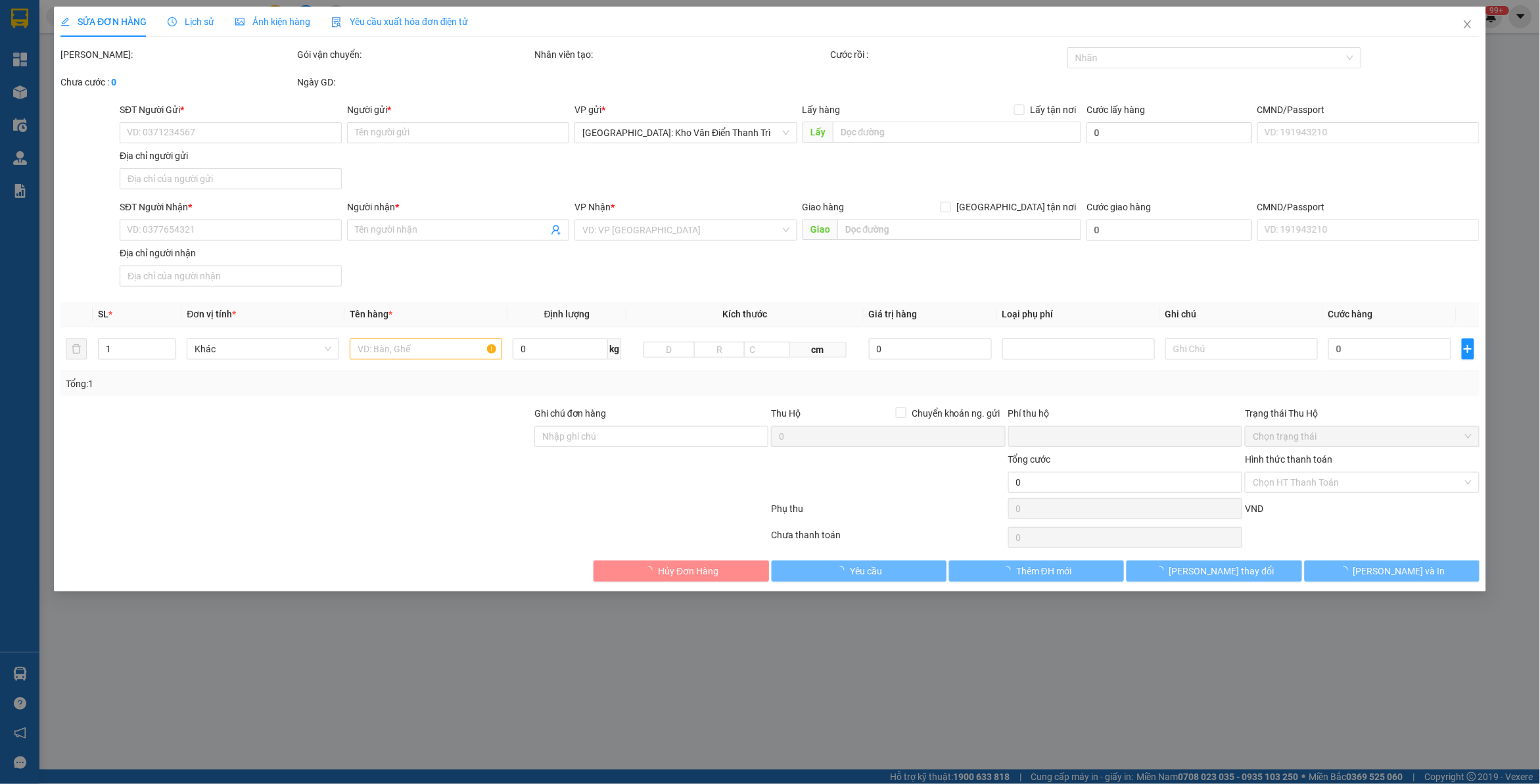
type input "0979408390"
type input "lê huy"
checkbox input "true"
type input "tiên lữ hưng yên"
type input "0979408390"
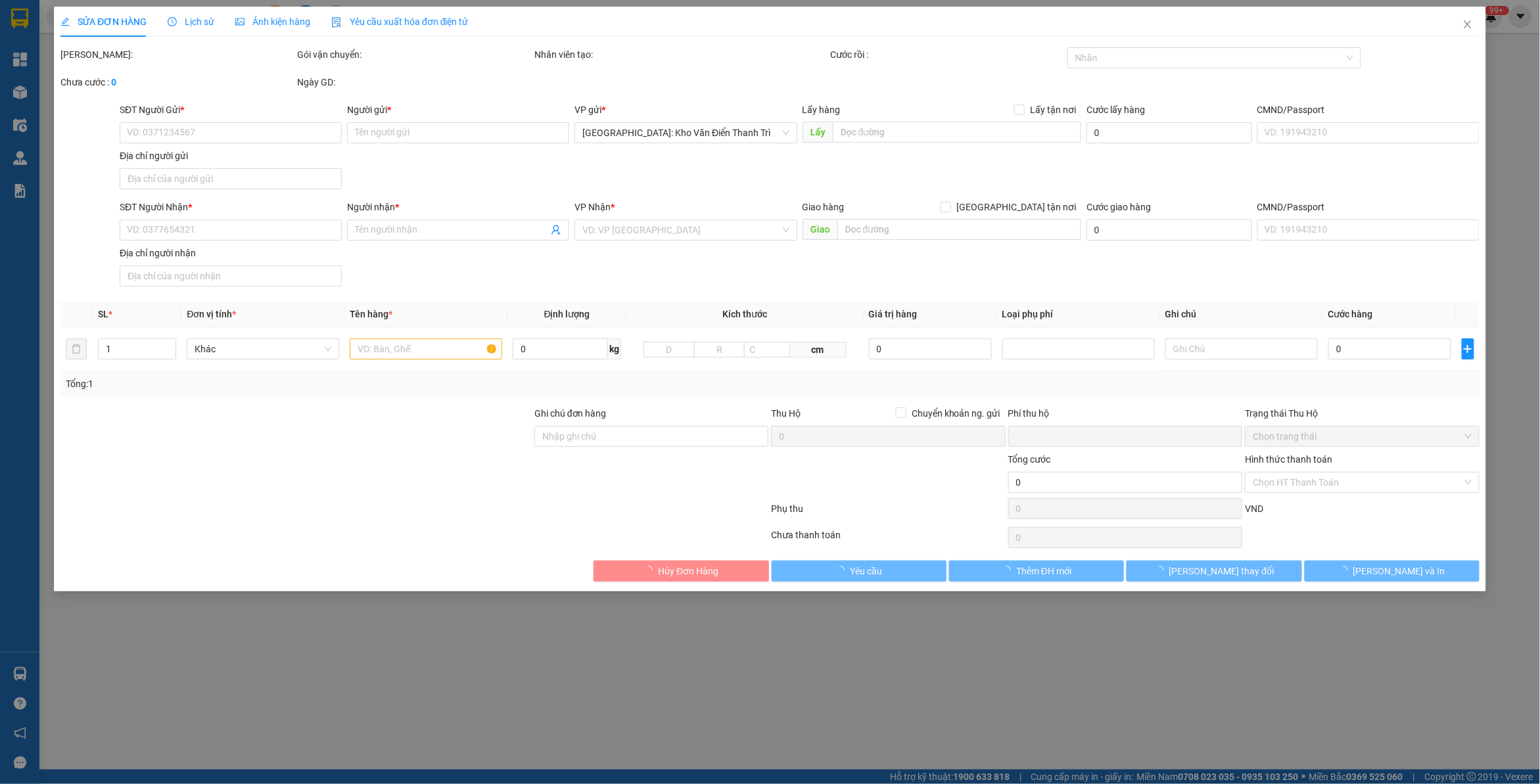
type input "lê huy"
checkbox input "true"
type input "nhà công vụ khí điện đạm.đường ngô quyền-phường 1-tp cà"
type input "0"
type input "1.680.000"
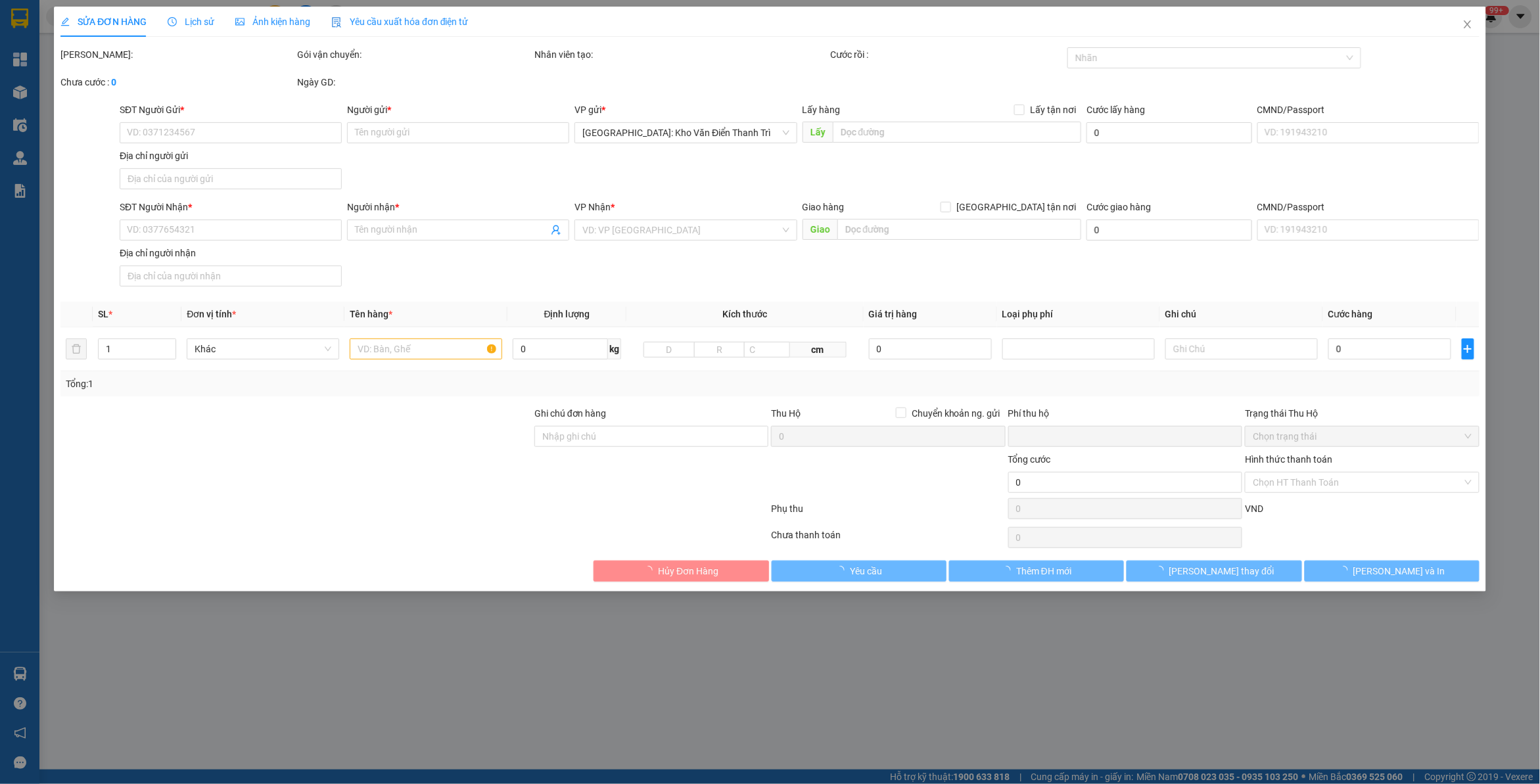
type input "1.680.000"
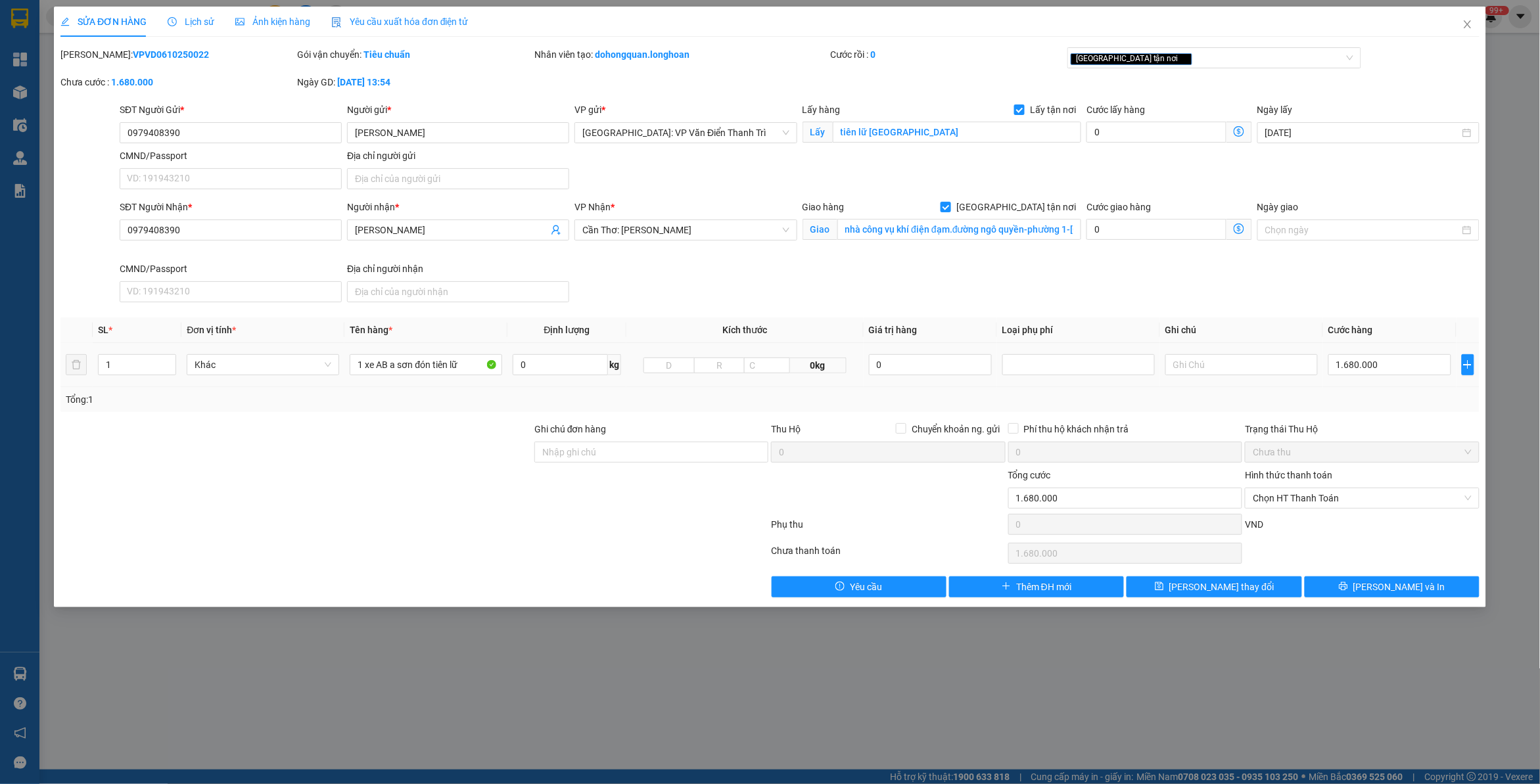
click at [204, 25] on span "Lịch sử" at bounding box center [191, 21] width 47 height 10
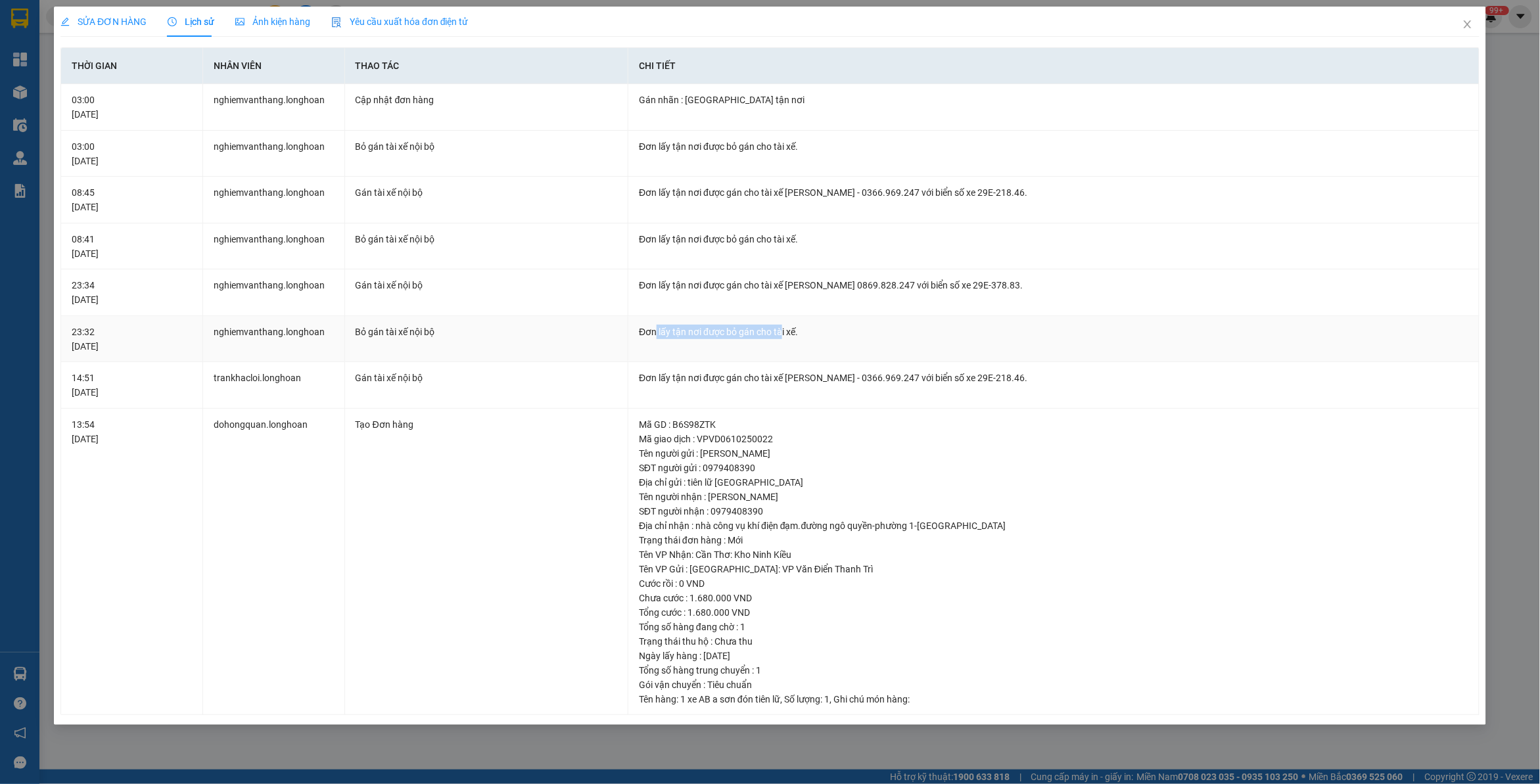
drag, startPoint x: 654, startPoint y: 327, endPoint x: 787, endPoint y: 326, distance: 133.0
click at [786, 326] on div "Đơn lấy tận nơi được bỏ gán cho tài xế." at bounding box center [1053, 332] width 829 height 15
click at [787, 326] on div "Đơn lấy tận nơi được bỏ gán cho tài xế." at bounding box center [1053, 332] width 829 height 15
drag, startPoint x: 688, startPoint y: 210, endPoint x: 776, endPoint y: 204, distance: 88.2
click at [731, 204] on td "Đơn lấy tận nơi được gán cho tài xế Nguyễn Đặng Sơn - 0366.969.247 với biển số …" at bounding box center [1053, 200] width 851 height 47
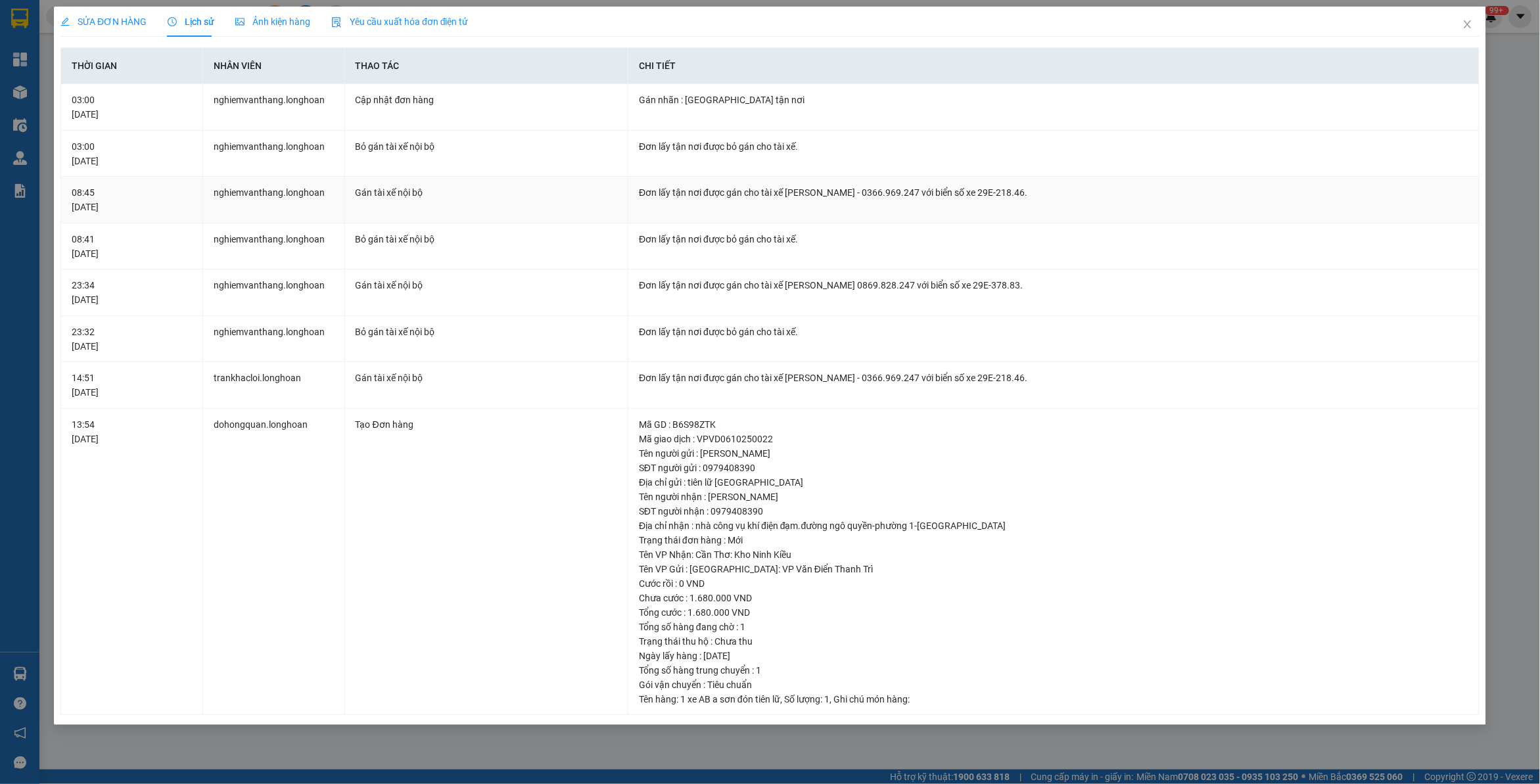
click at [777, 204] on td "Đơn lấy tận nơi được gán cho tài xế Nguyễn Đặng Sơn - 0366.969.247 với biển số …" at bounding box center [1053, 200] width 851 height 47
click at [1477, 28] on span "Close" at bounding box center [1467, 25] width 37 height 37
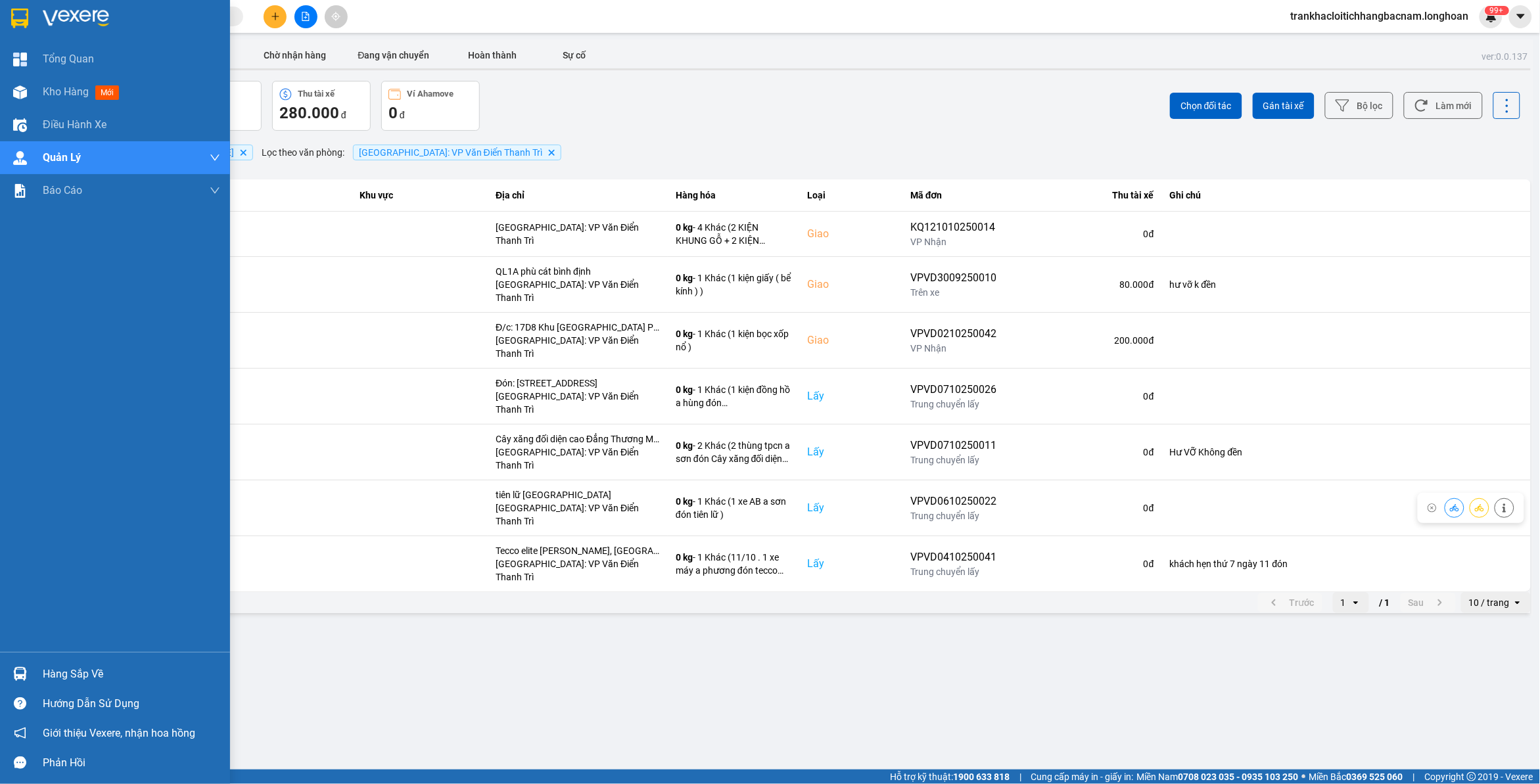
click at [22, 11] on img at bounding box center [19, 18] width 17 height 20
